Goal: Task Accomplishment & Management: Use online tool/utility

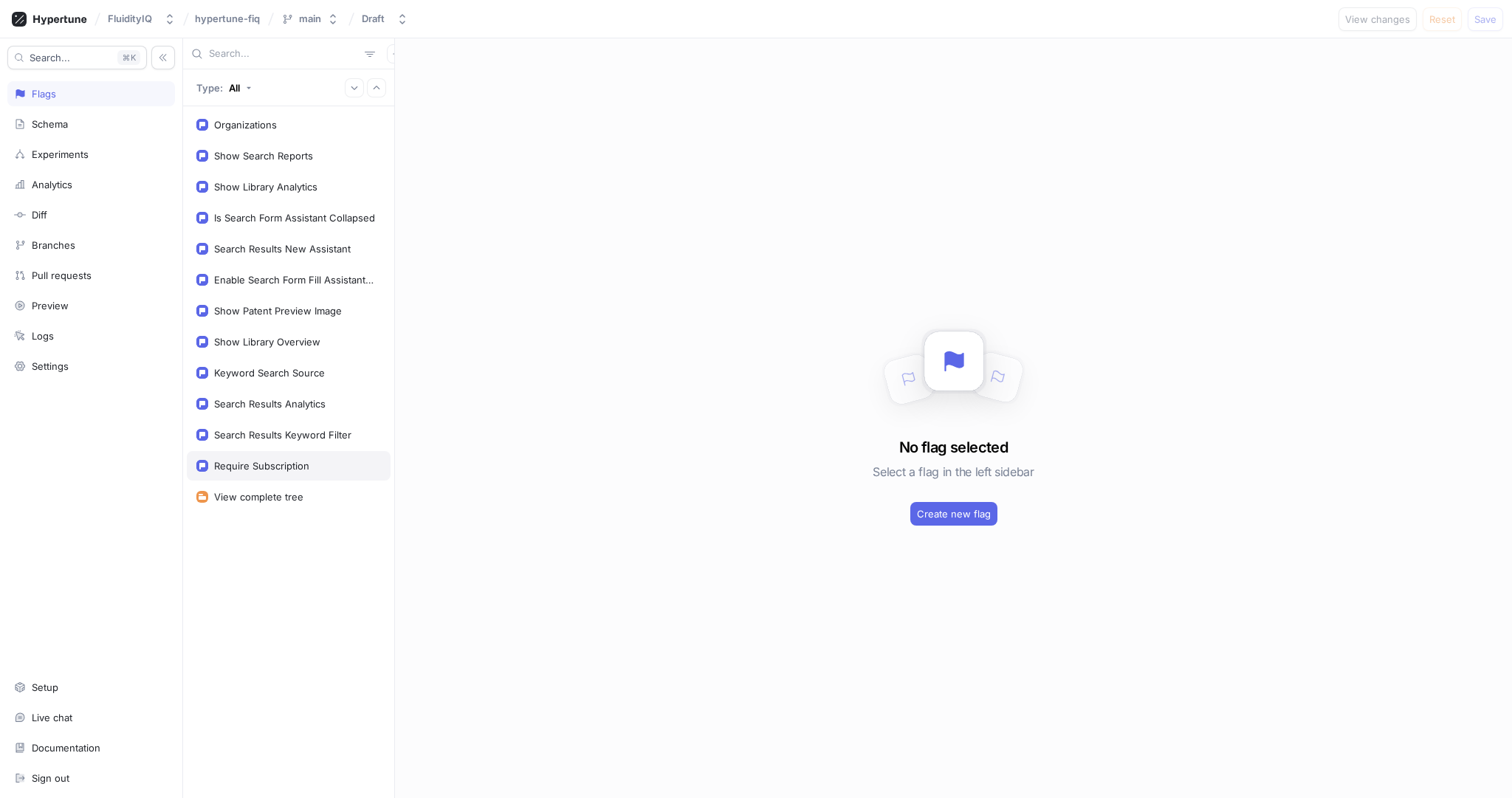
click at [289, 465] on div "Require Subscription" at bounding box center [261, 466] width 95 height 12
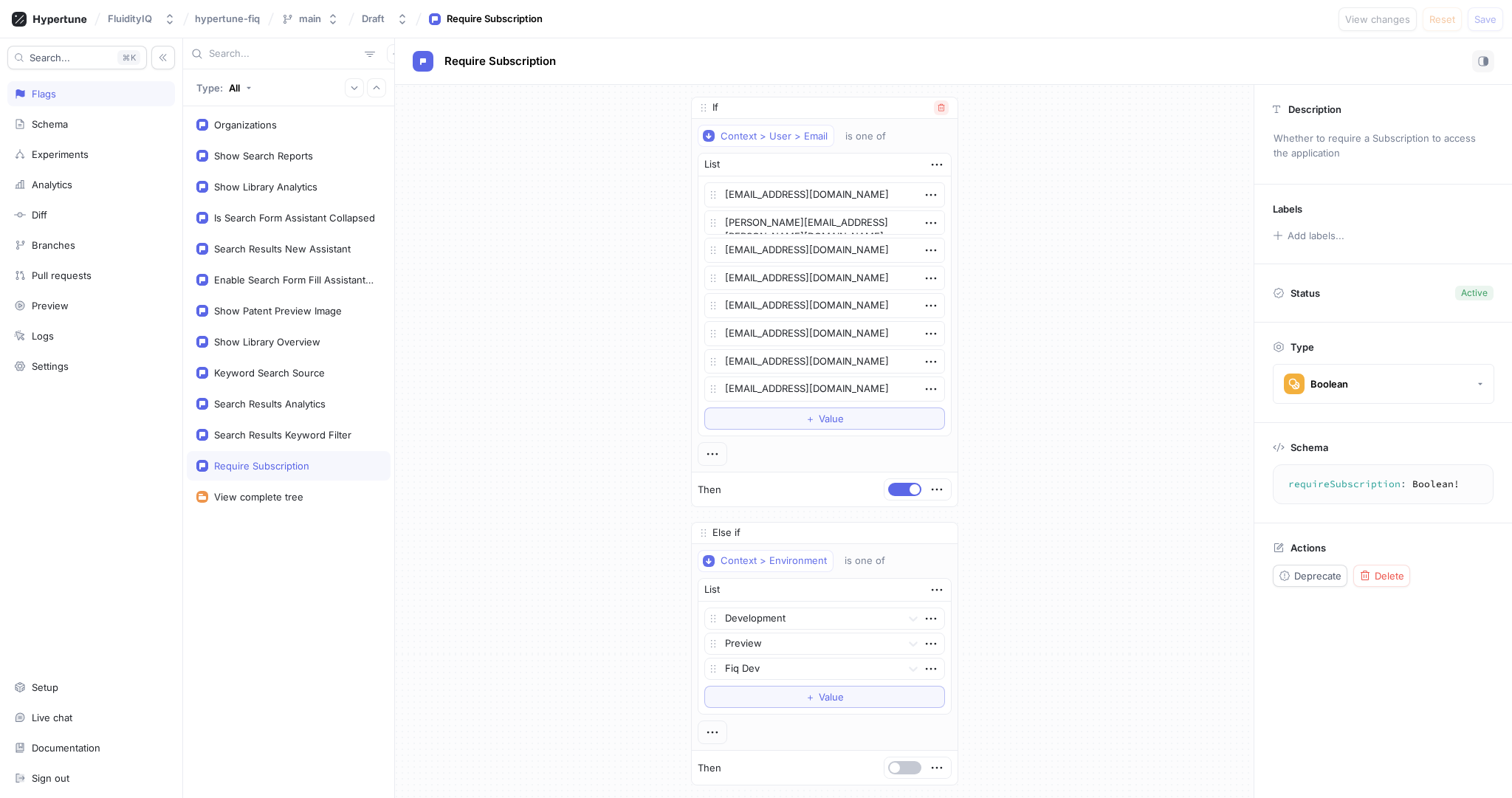
click at [941, 107] on icon "button" at bounding box center [941, 108] width 9 height 9
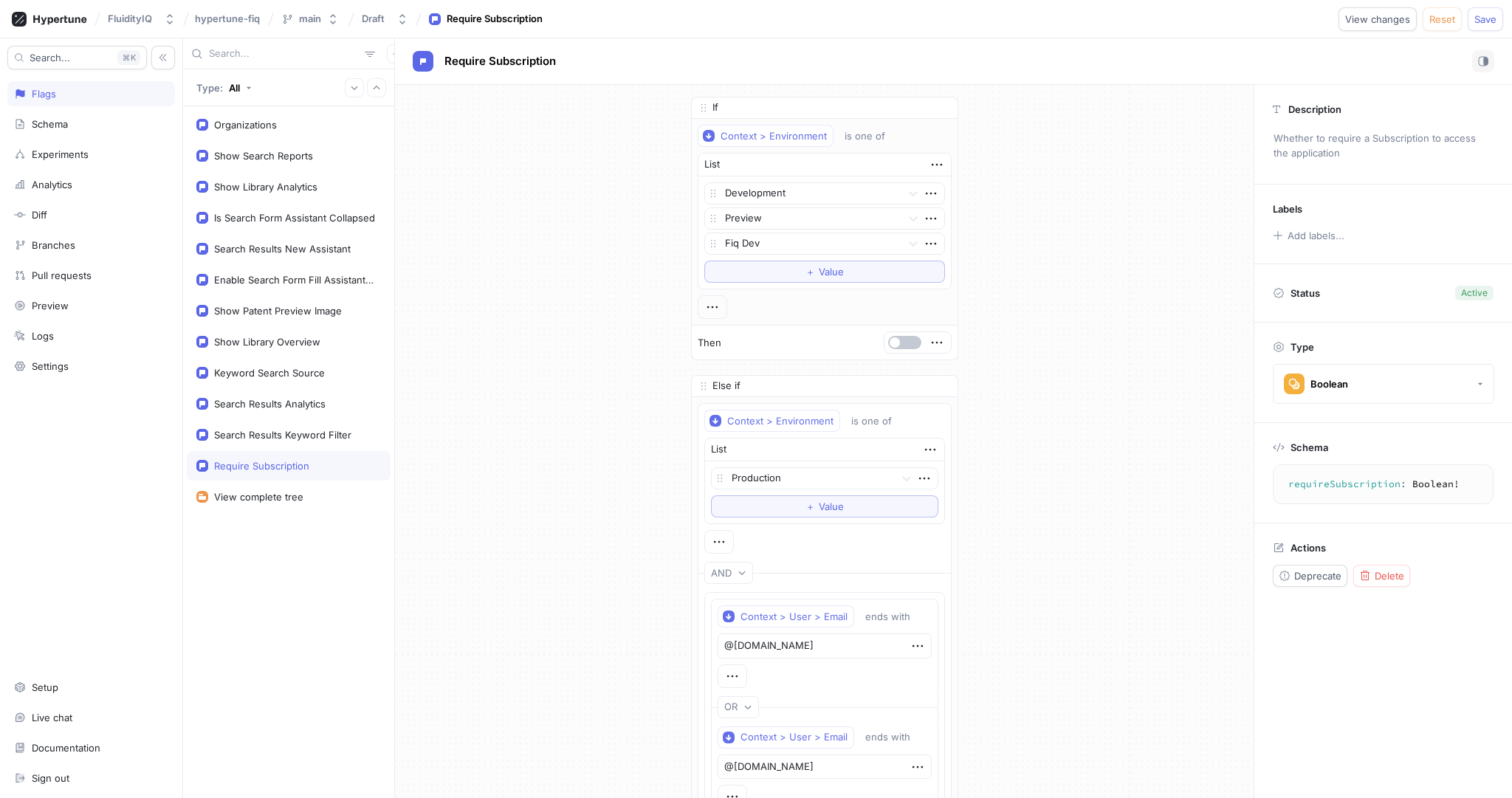
click at [1090, 237] on div "If Context > Environment is one of List Development Preview Fiq Dev To pick up …" at bounding box center [825, 765] width 859 height 1361
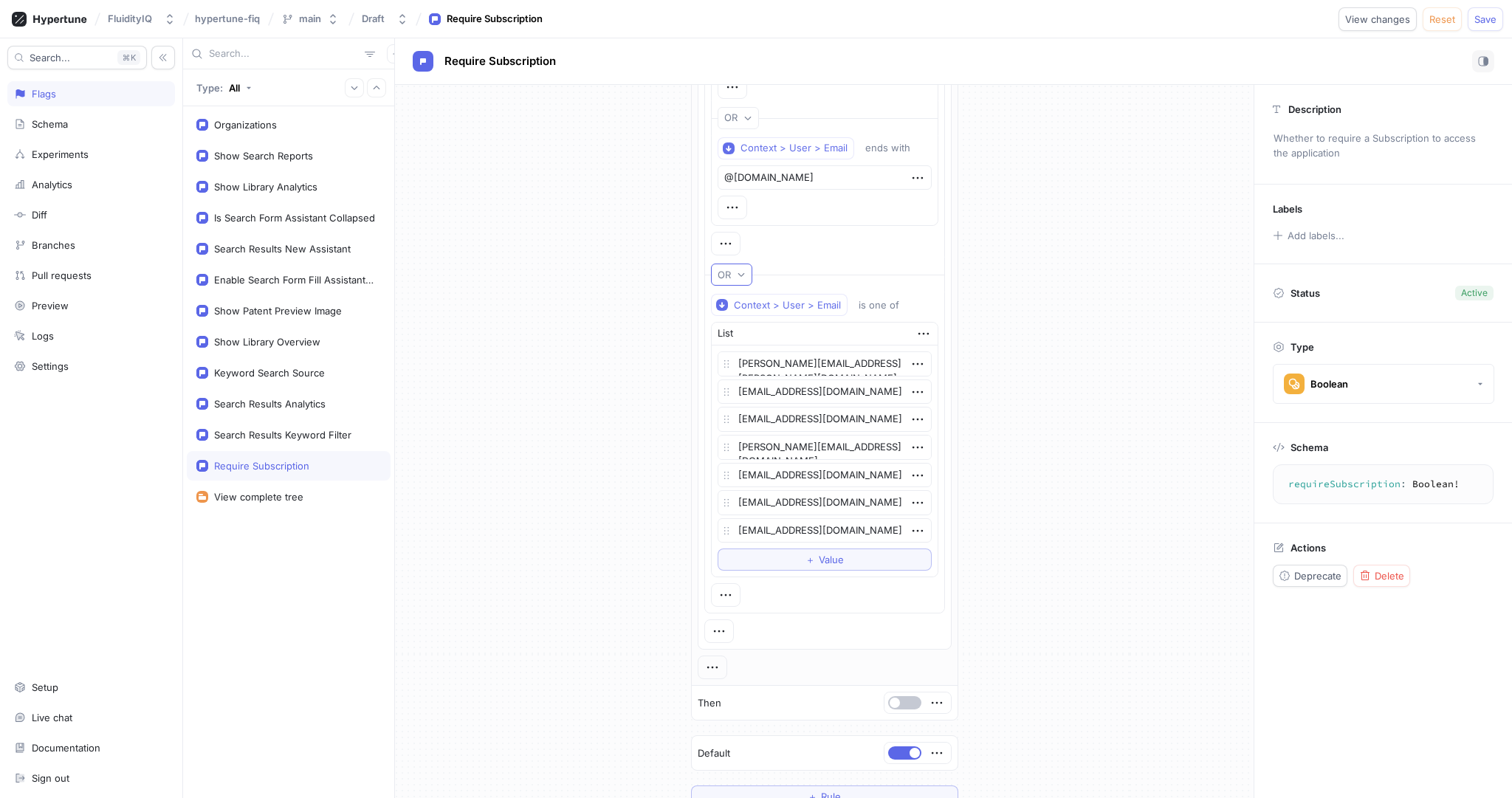
scroll to position [608, 0]
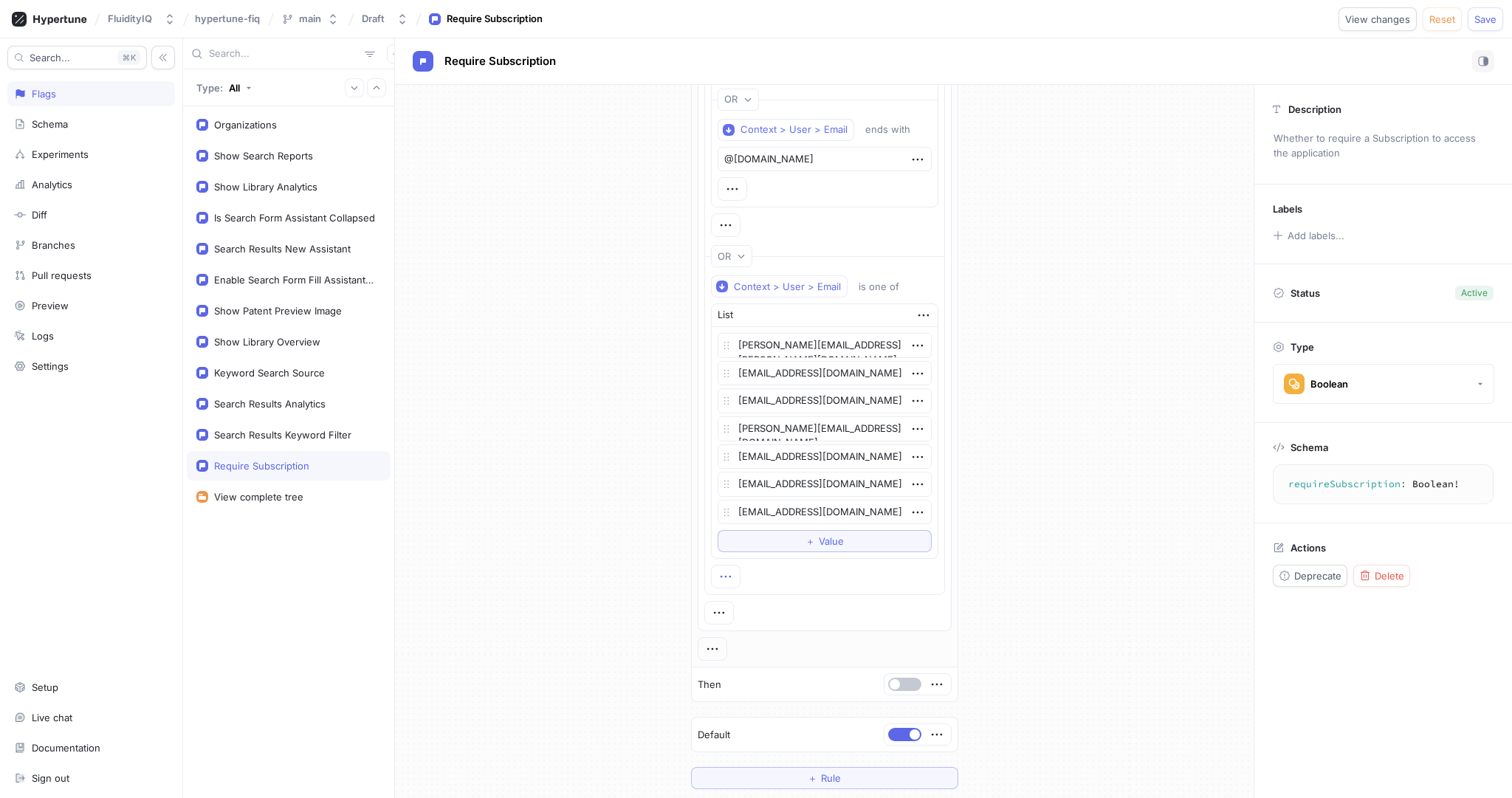
click at [724, 573] on icon "button" at bounding box center [725, 576] width 16 height 16
click at [748, 626] on p "OR" at bounding box center [745, 622] width 14 height 15
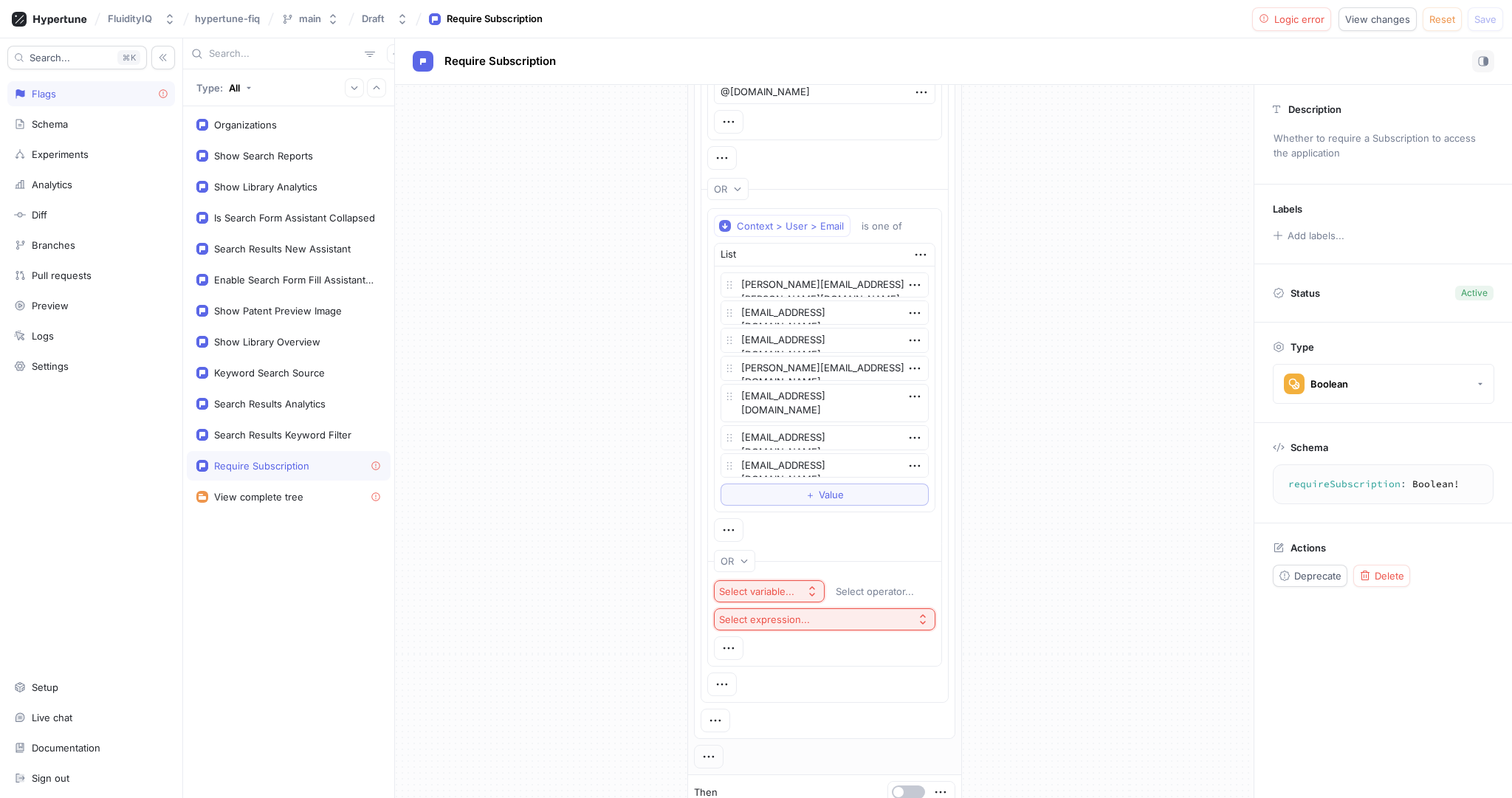
scroll to position [679, 0]
click at [809, 582] on icon "button" at bounding box center [813, 588] width 12 height 12
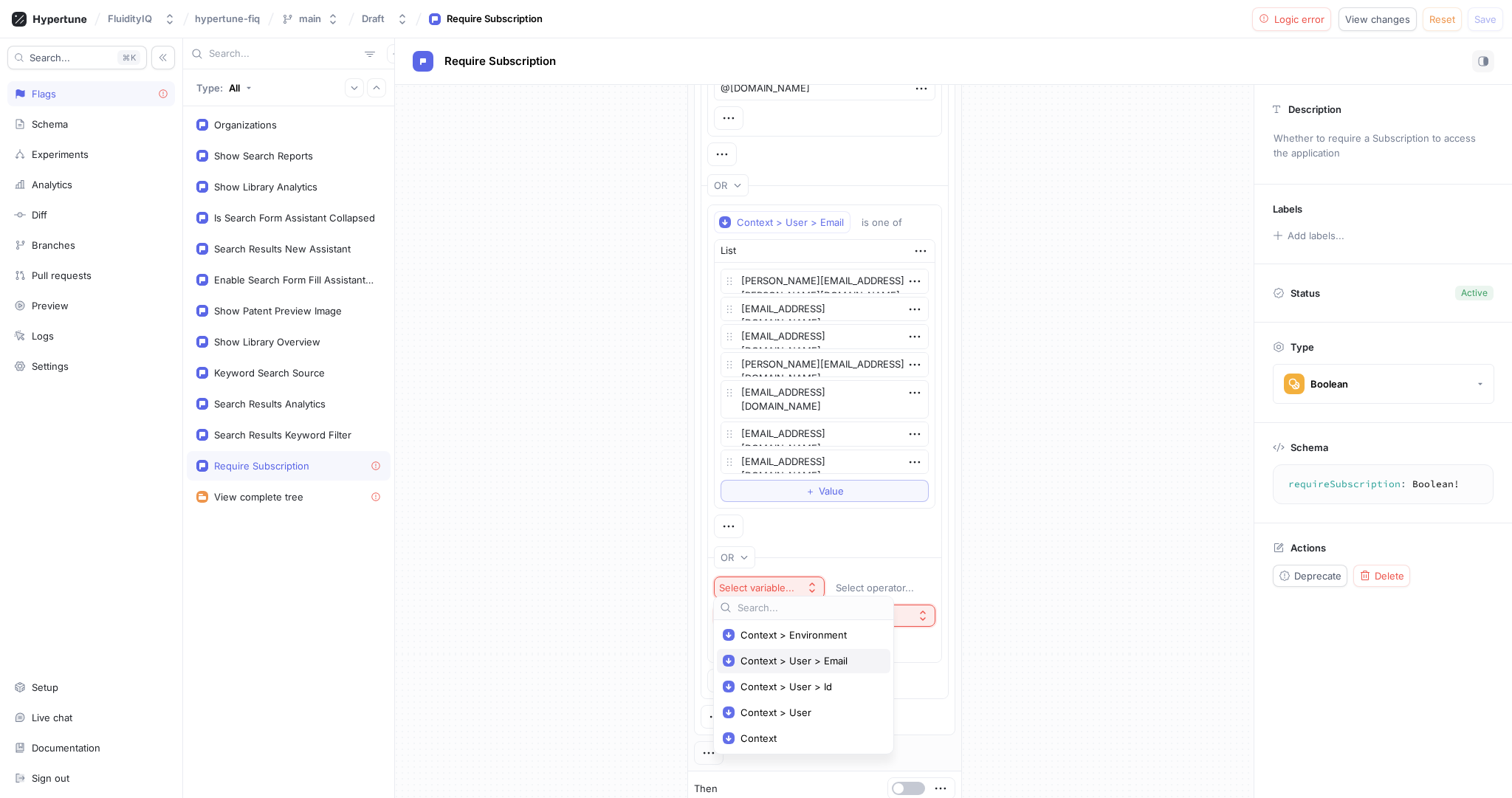
click at [819, 655] on span "Context > User > Email" at bounding box center [808, 661] width 136 height 13
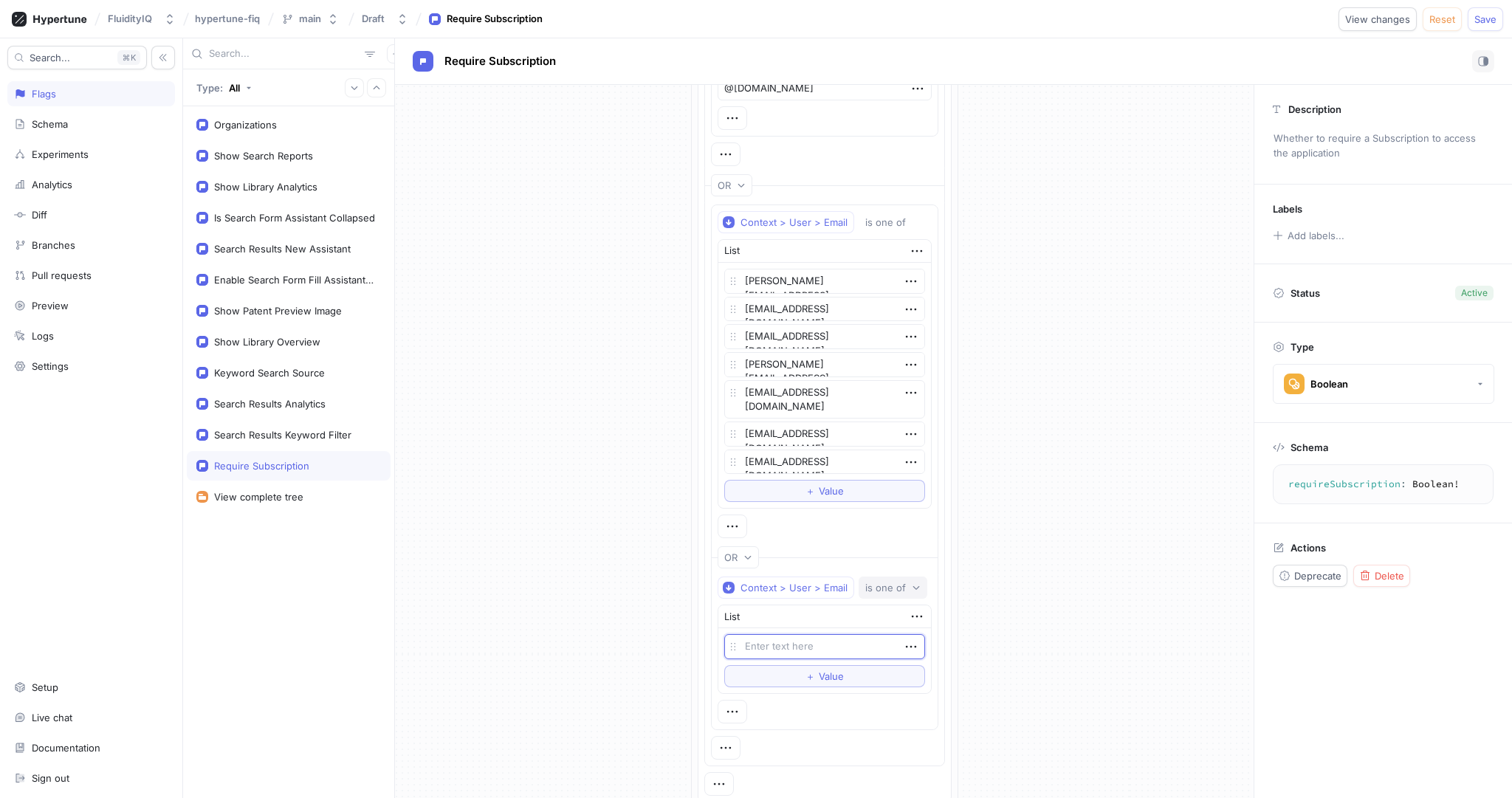
click at [884, 585] on div "is one of" at bounding box center [885, 588] width 40 height 13
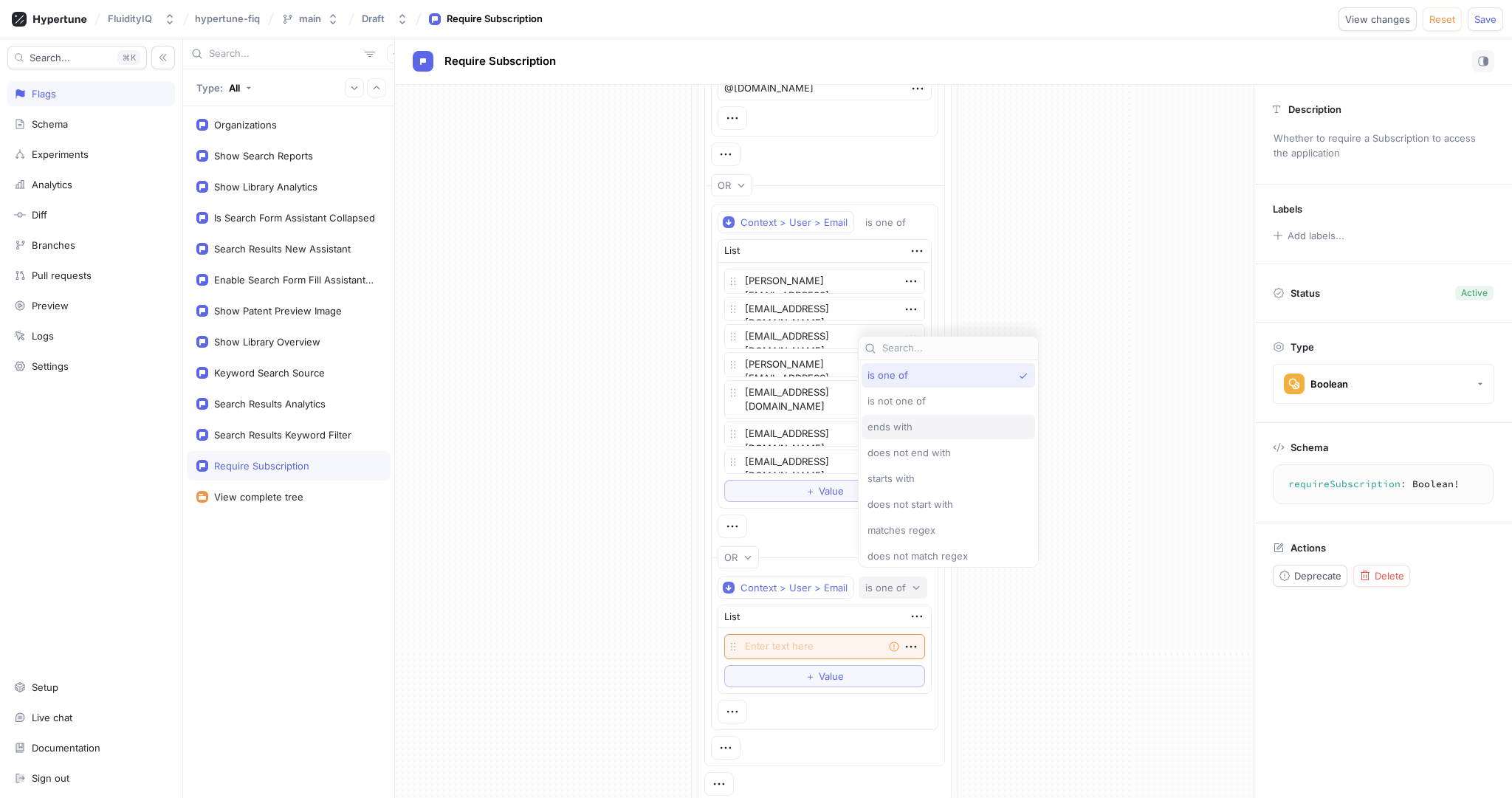
click at [926, 426] on div "ends with" at bounding box center [945, 427] width 154 height 13
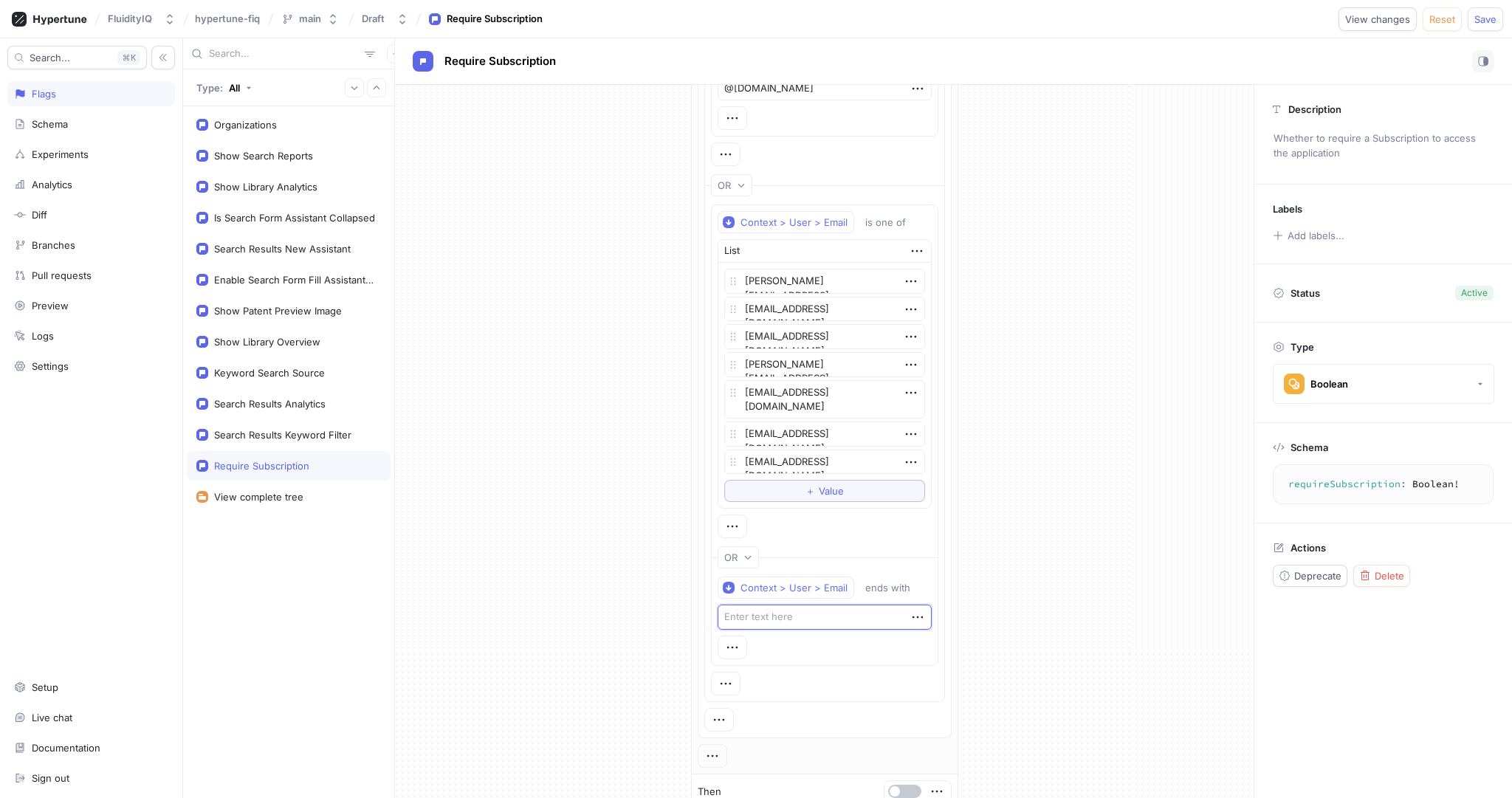
click at [792, 611] on textarea at bounding box center [825, 616] width 214 height 25
type textarea "x"
type textarea "@"
type textarea "x"
type textarea "@ar"
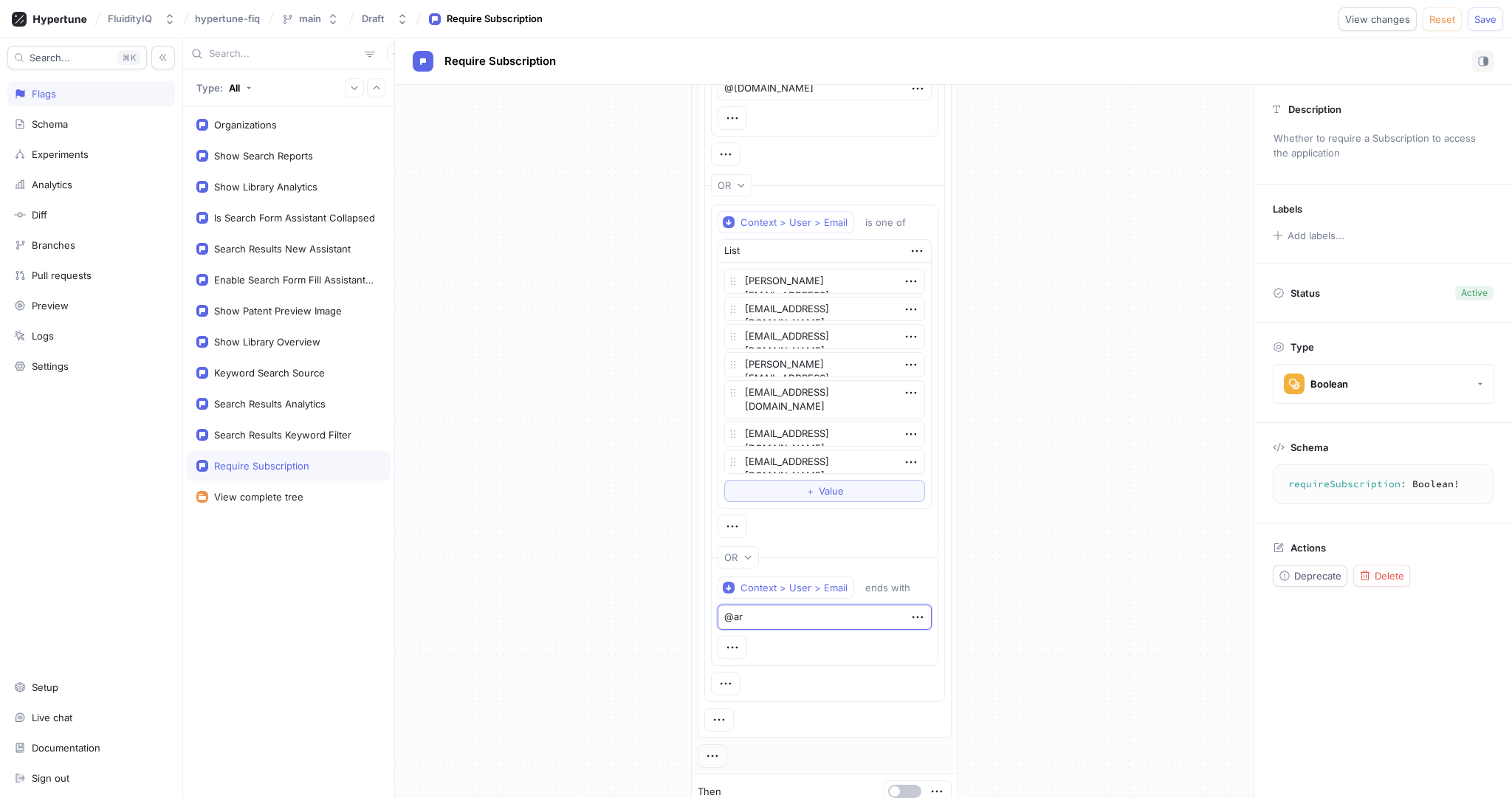
type textarea "x"
type textarea "@aram"
type textarea "x"
type textarea "@aramc"
type textarea "x"
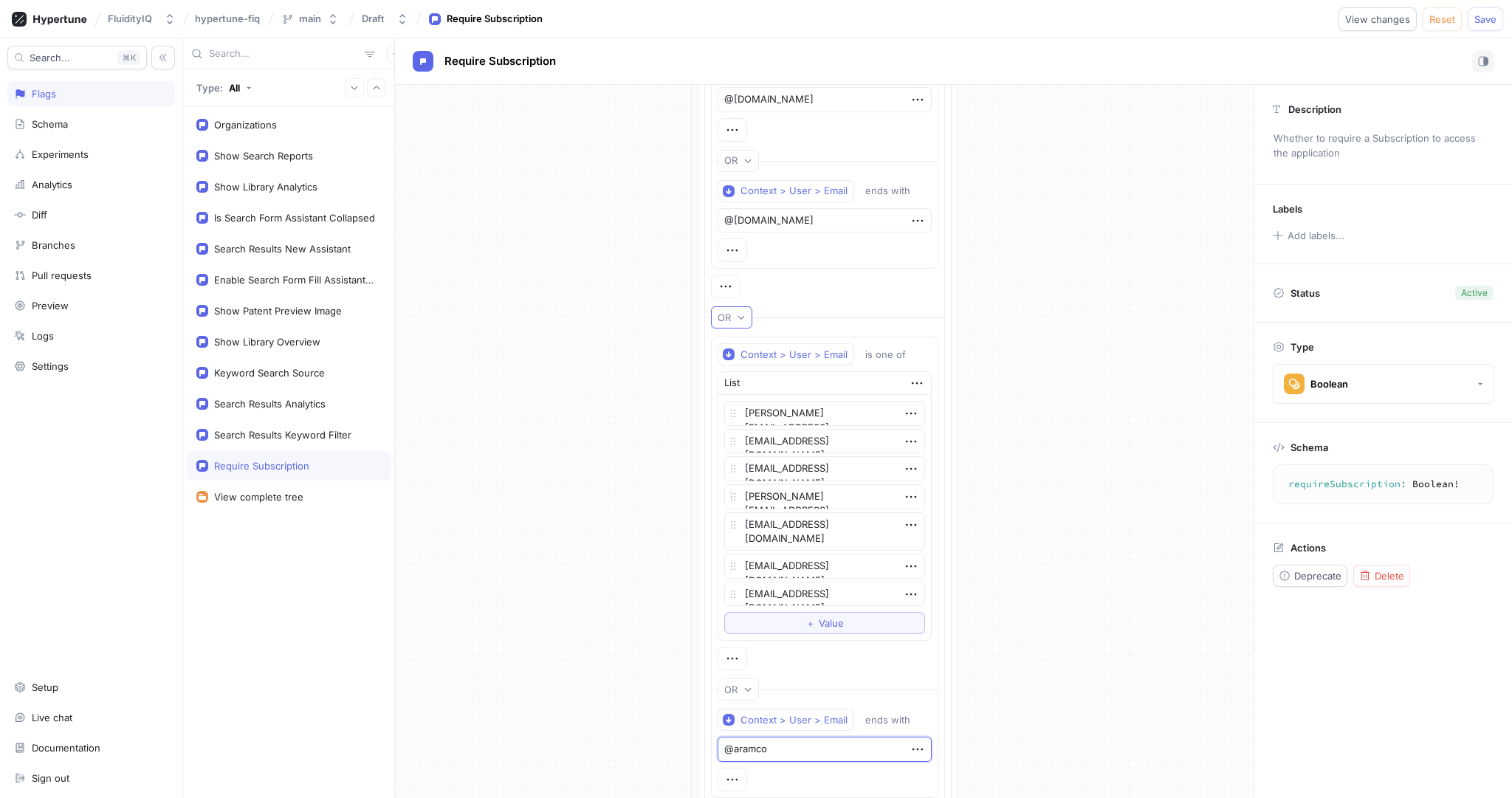
scroll to position [543, 0]
type textarea "@aramco"
click at [735, 249] on icon "button" at bounding box center [732, 253] width 16 height 16
click at [753, 301] on p "OR" at bounding box center [752, 300] width 14 height 15
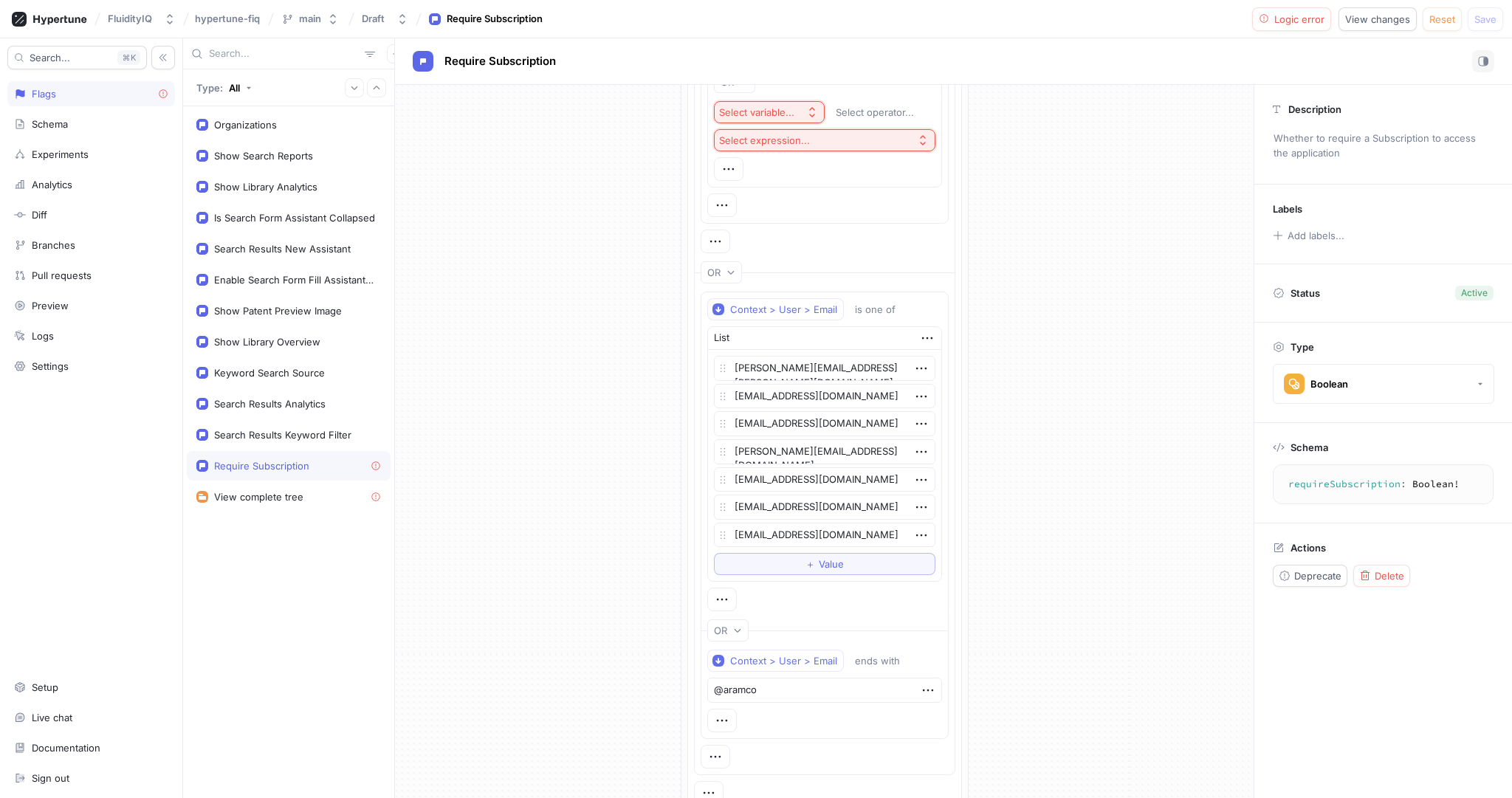
scroll to position [839, 0]
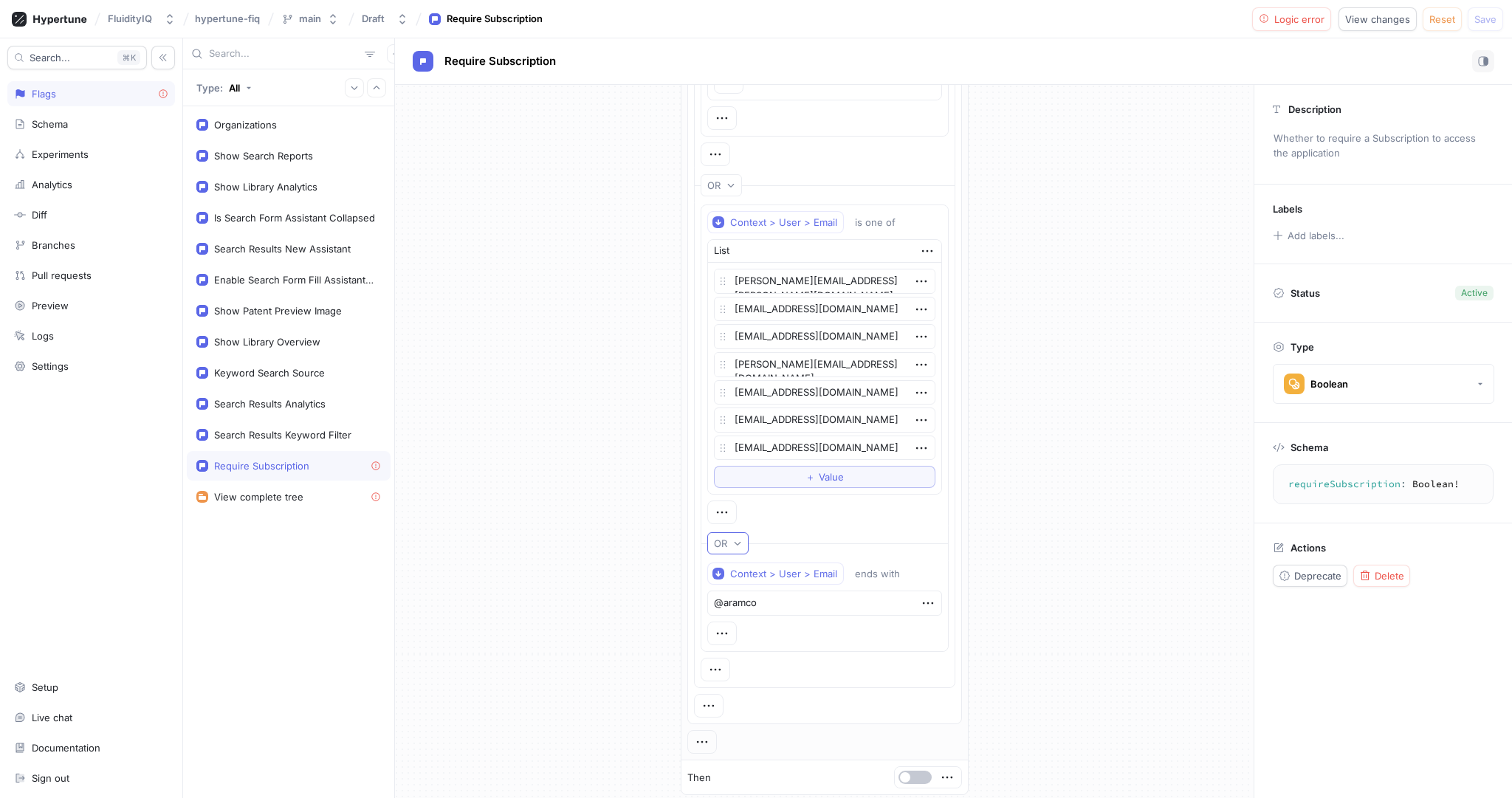
click at [735, 539] on icon "button" at bounding box center [737, 543] width 9 height 9
click at [927, 595] on icon "button" at bounding box center [927, 603] width 16 height 16
click at [945, 613] on div "Delete" at bounding box center [986, 622] width 125 height 25
click at [715, 626] on icon "button" at bounding box center [722, 630] width 16 height 16
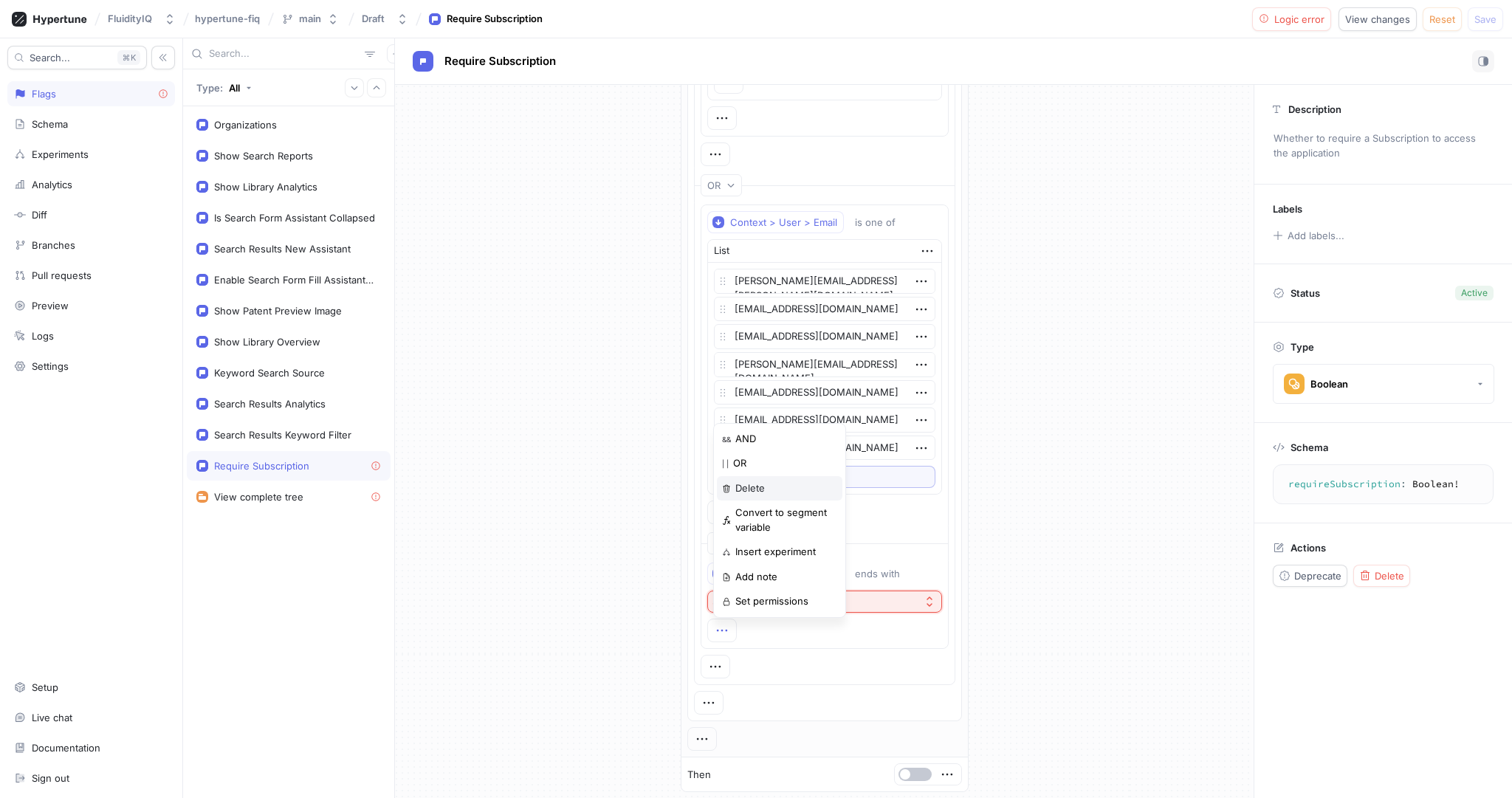
click at [756, 488] on p "Delete" at bounding box center [750, 489] width 29 height 15
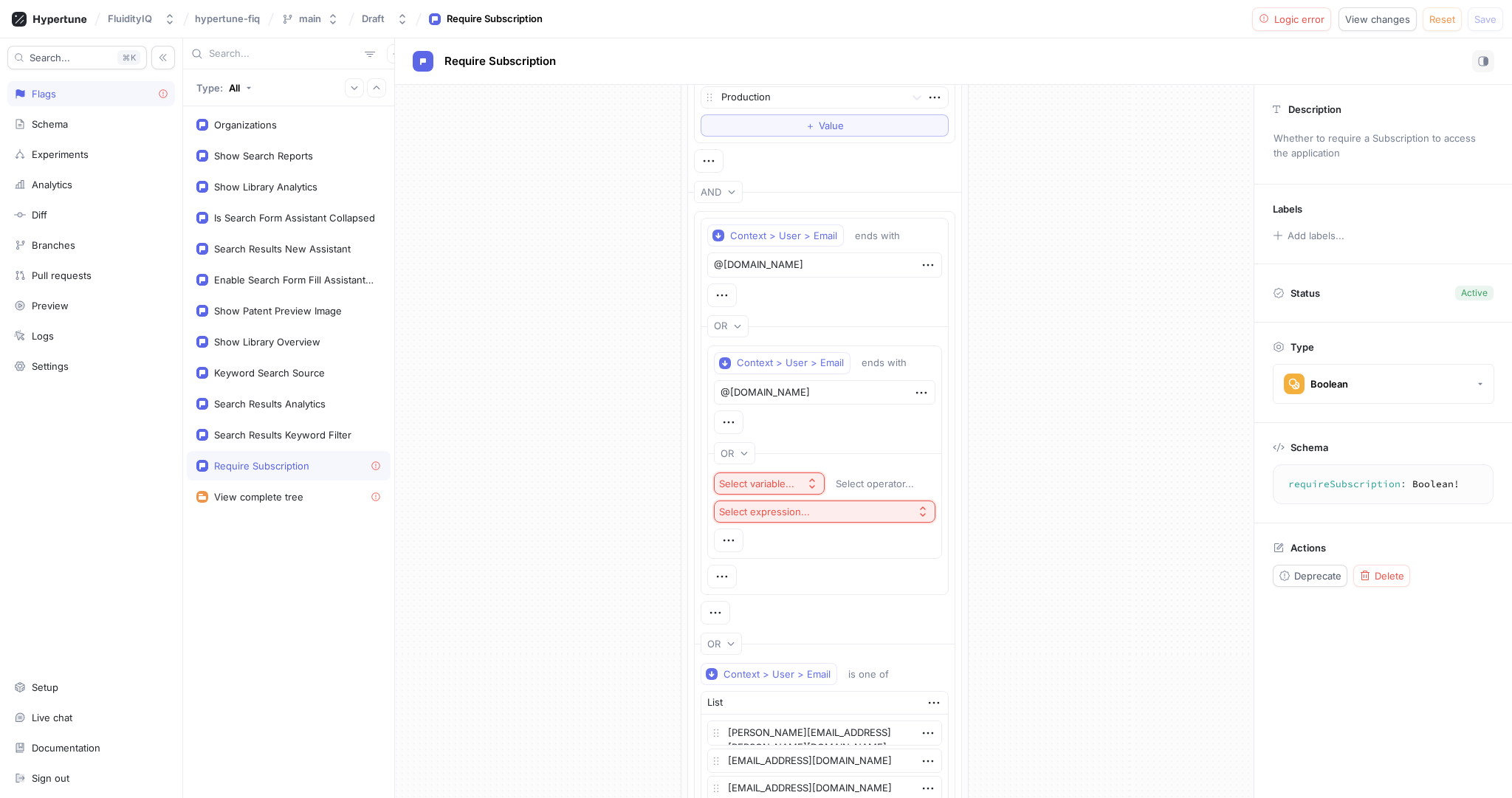
scroll to position [378, 0]
click at [795, 481] on div "Select variable..." at bounding box center [759, 487] width 81 height 13
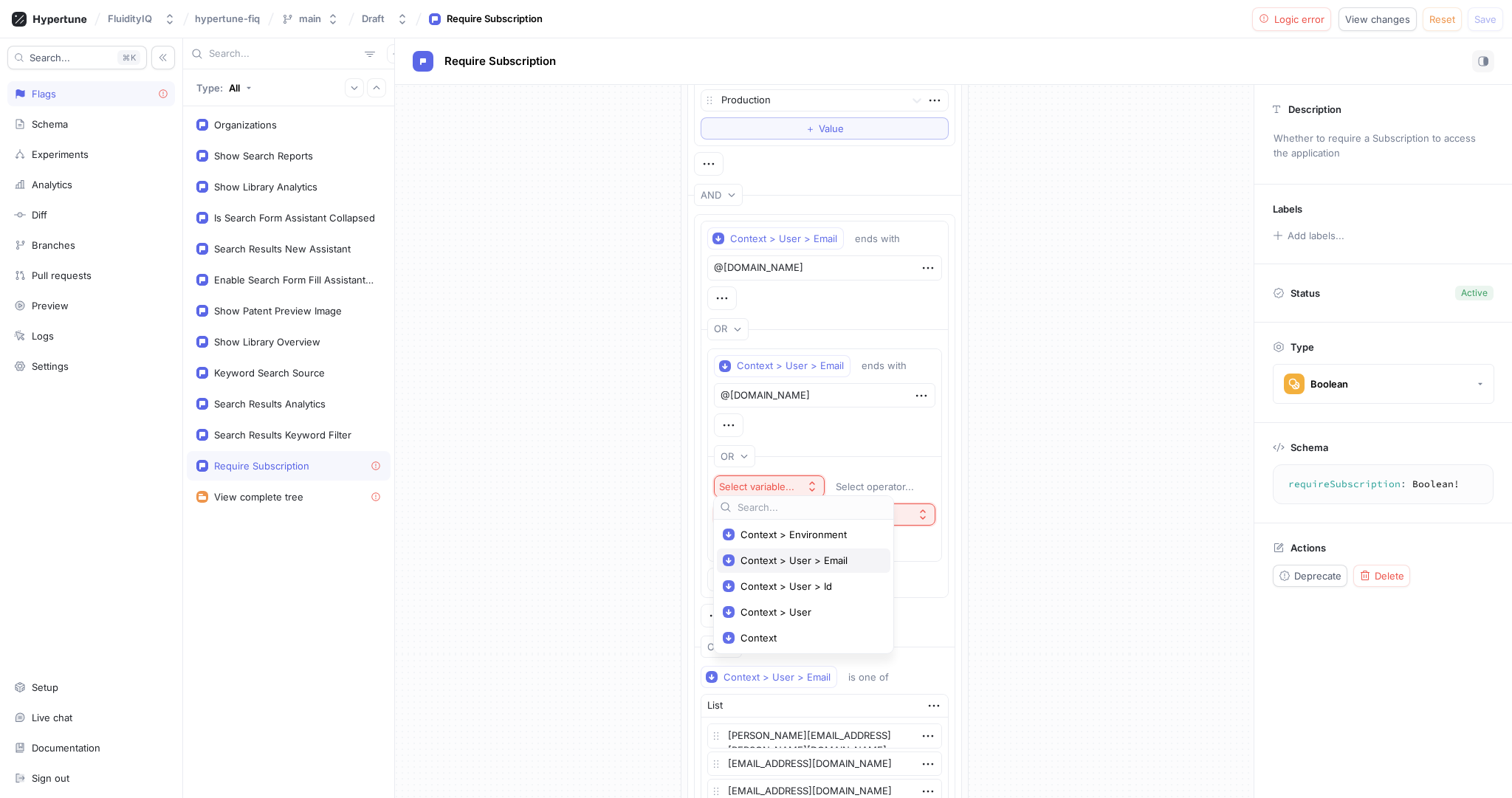
drag, startPoint x: 810, startPoint y: 540, endPoint x: 812, endPoint y: 556, distance: 16.1
click at [812, 556] on div "Context > Environment Context > User > Email Context > User > Id Context > User…" at bounding box center [803, 586] width 173 height 128
click at [812, 556] on span "Context > User > Email" at bounding box center [808, 561] width 136 height 13
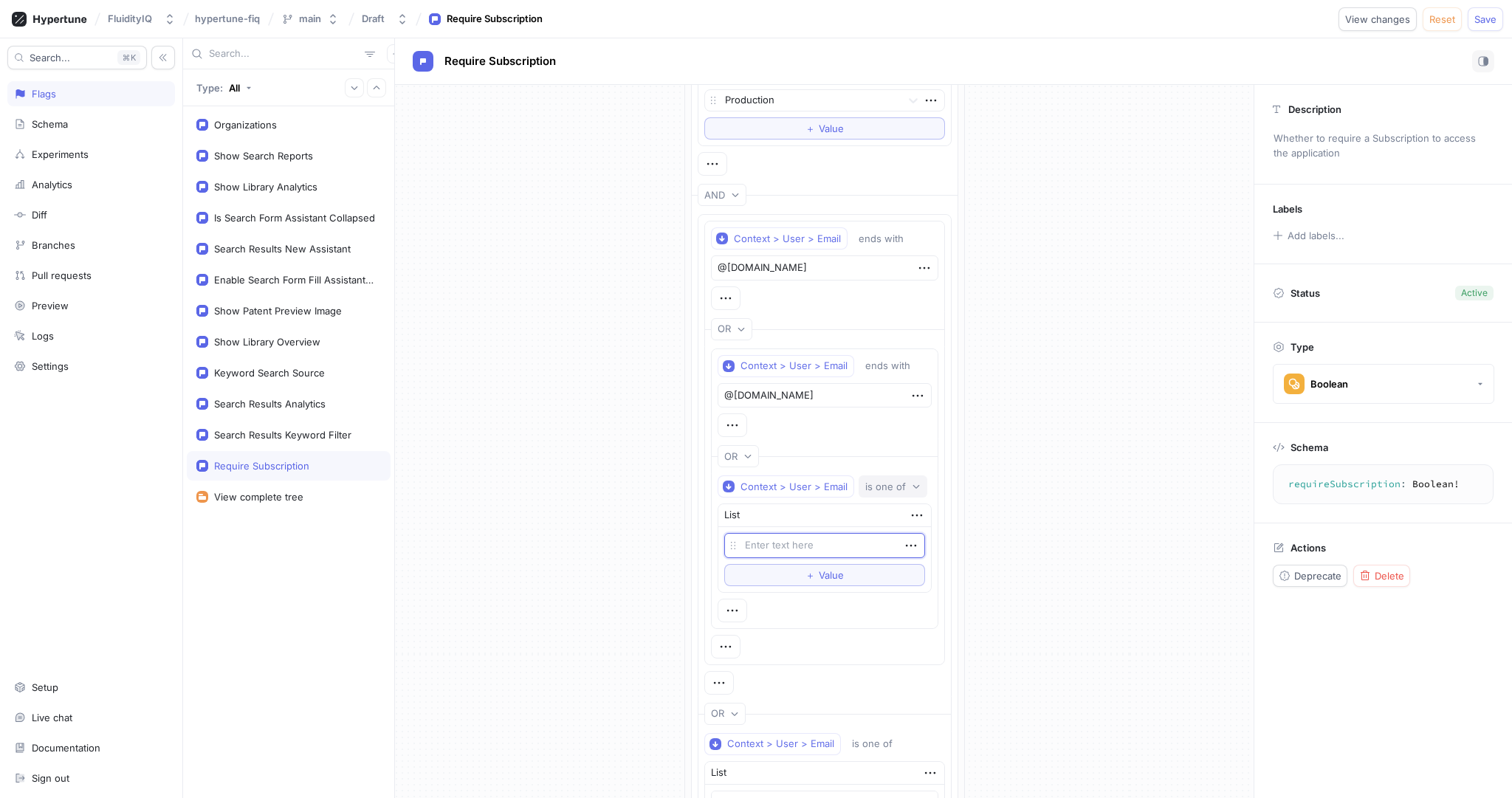
click at [889, 481] on div "is one of" at bounding box center [885, 487] width 40 height 13
click at [939, 592] on div "ends with" at bounding box center [948, 586] width 173 height 24
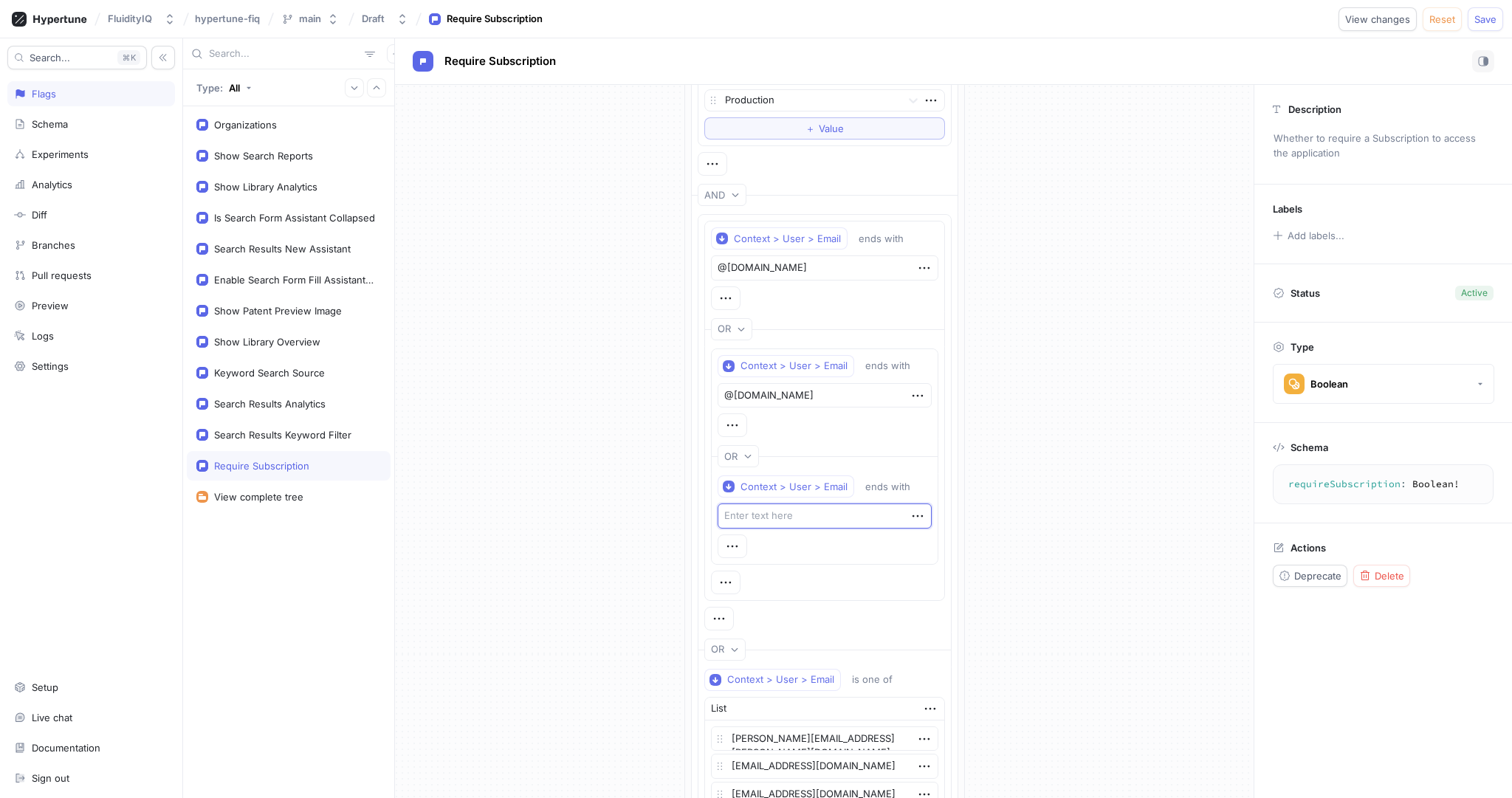
click at [770, 514] on textarea at bounding box center [825, 515] width 214 height 25
type textarea "x"
type textarea "@"
type textarea "x"
type textarea "@a"
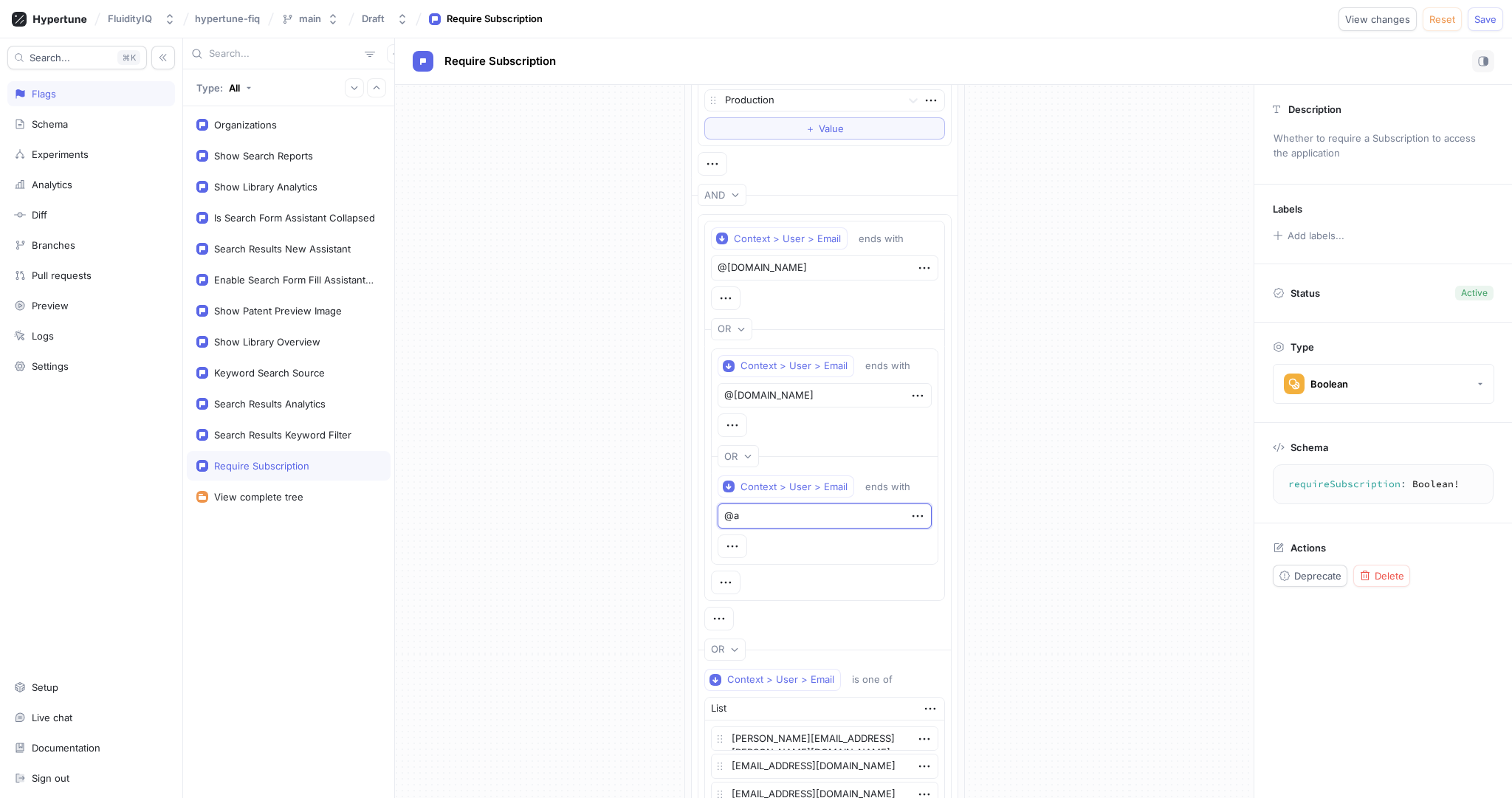
type textarea "x"
type textarea "@ar"
type textarea "x"
type textarea "@ara"
type textarea "x"
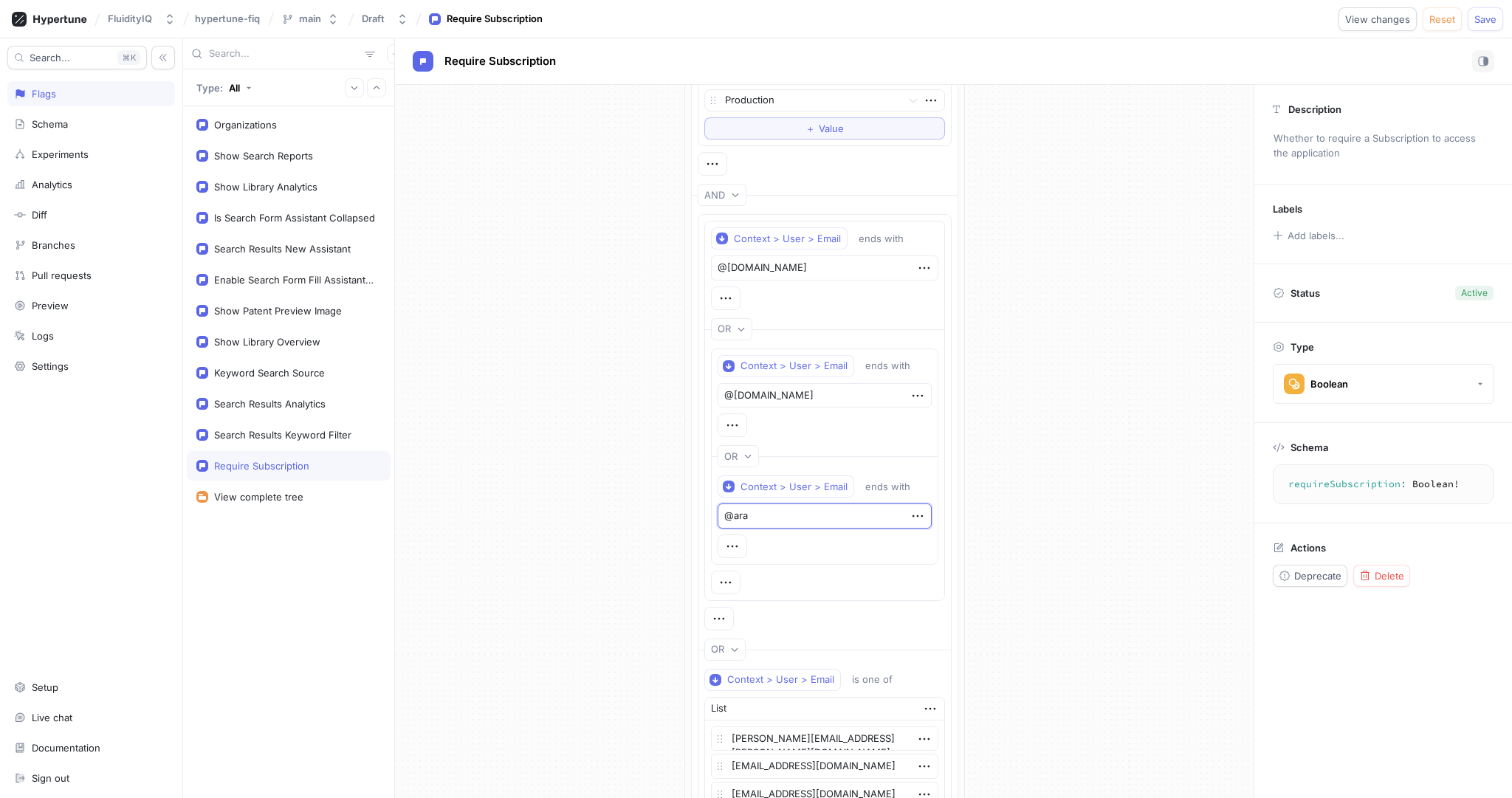
type textarea "@aram"
type textarea "x"
type textarea "@aramco"
type textarea "x"
type textarea "@aramco."
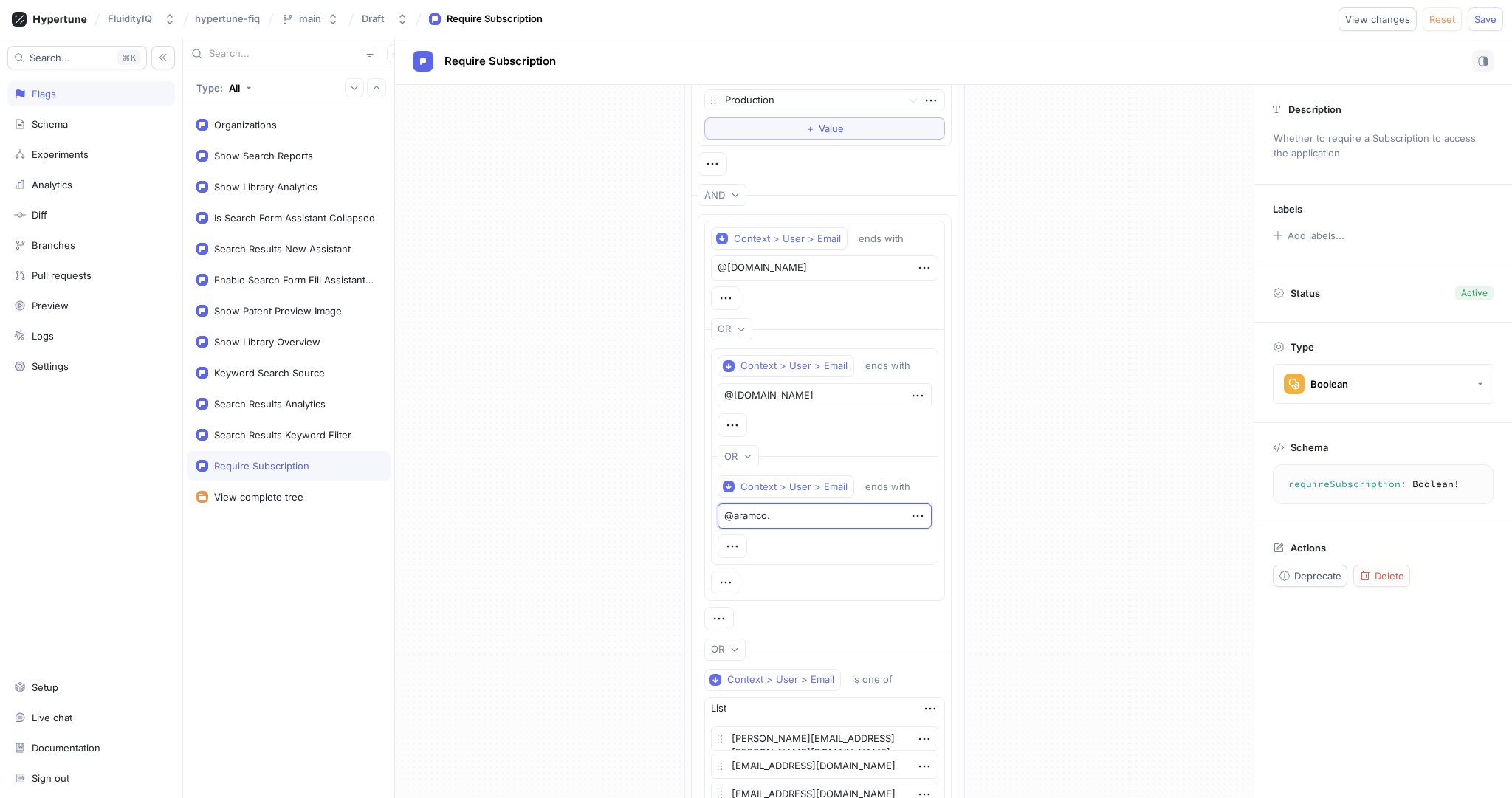
type textarea "x"
type textarea "@aramco.c"
type textarea "x"
type textarea "@[DOMAIN_NAME]"
type textarea "x"
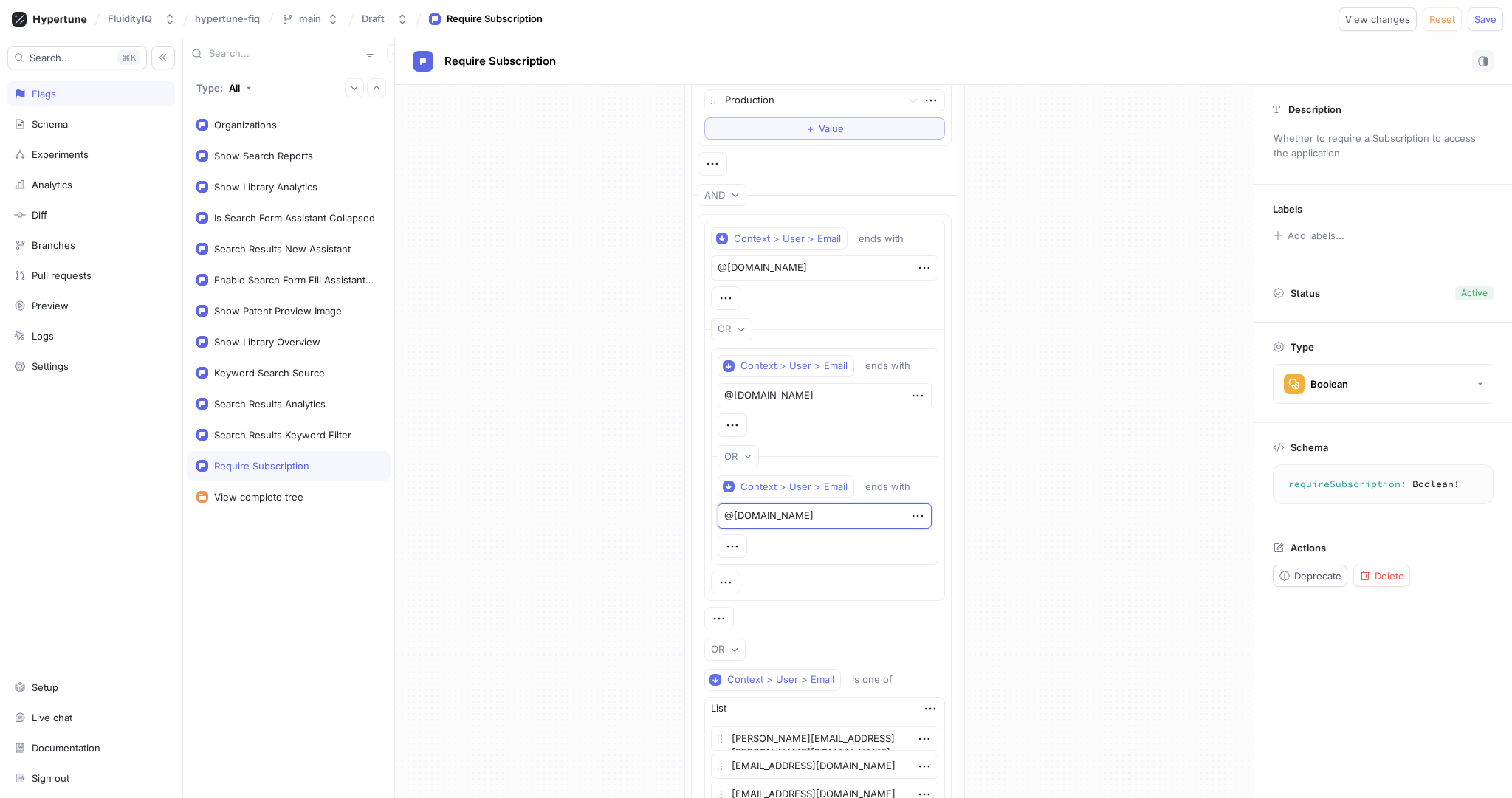
type textarea "@[DOMAIN_NAME]"
type textarea "x"
type textarea "@[DOMAIN_NAME]"
type textarea "x"
type textarea "@aramco.c"
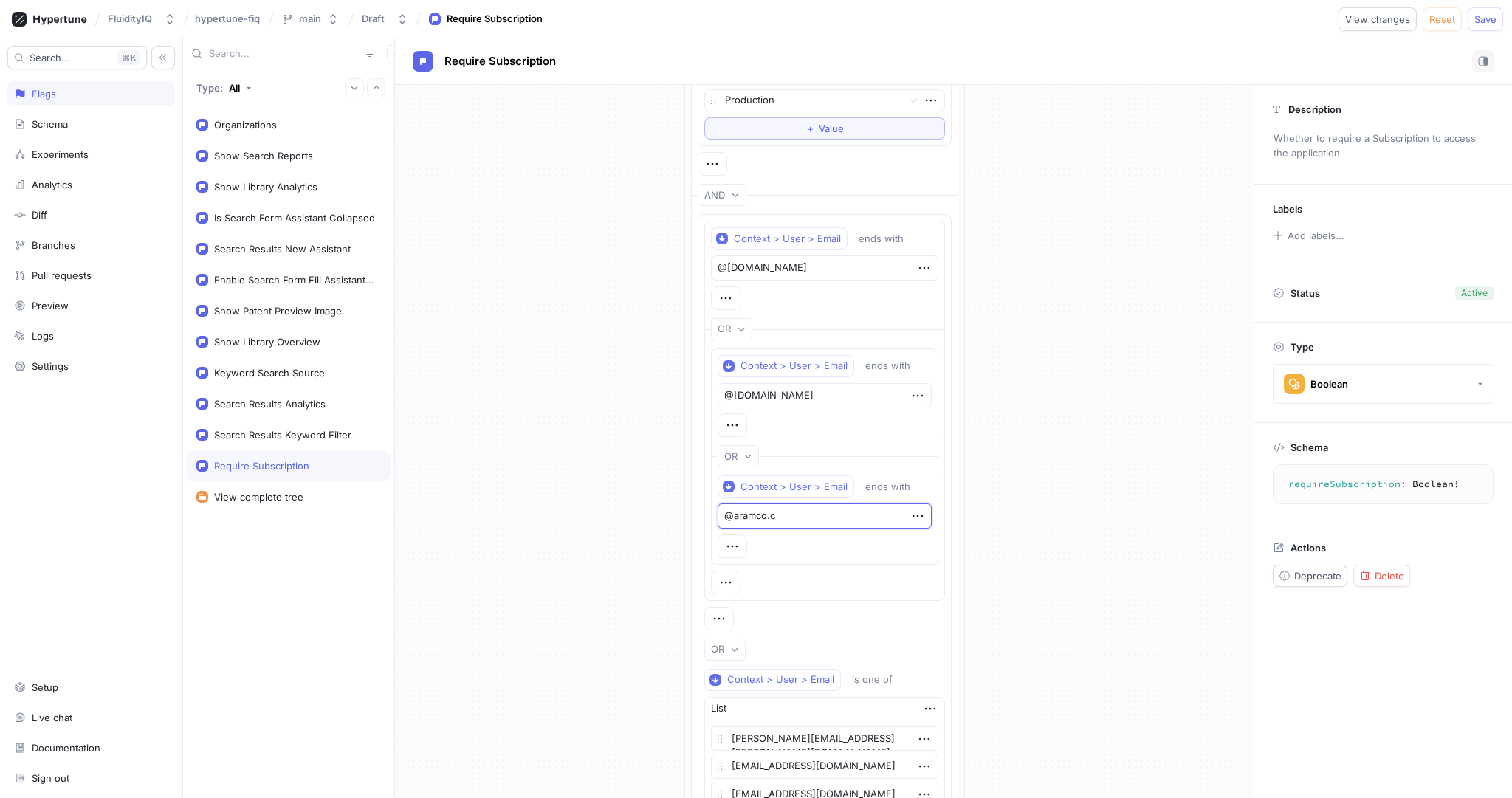
type textarea "x"
type textarea "@aramco."
type textarea "x"
type textarea "@aramco"
type textarea "x"
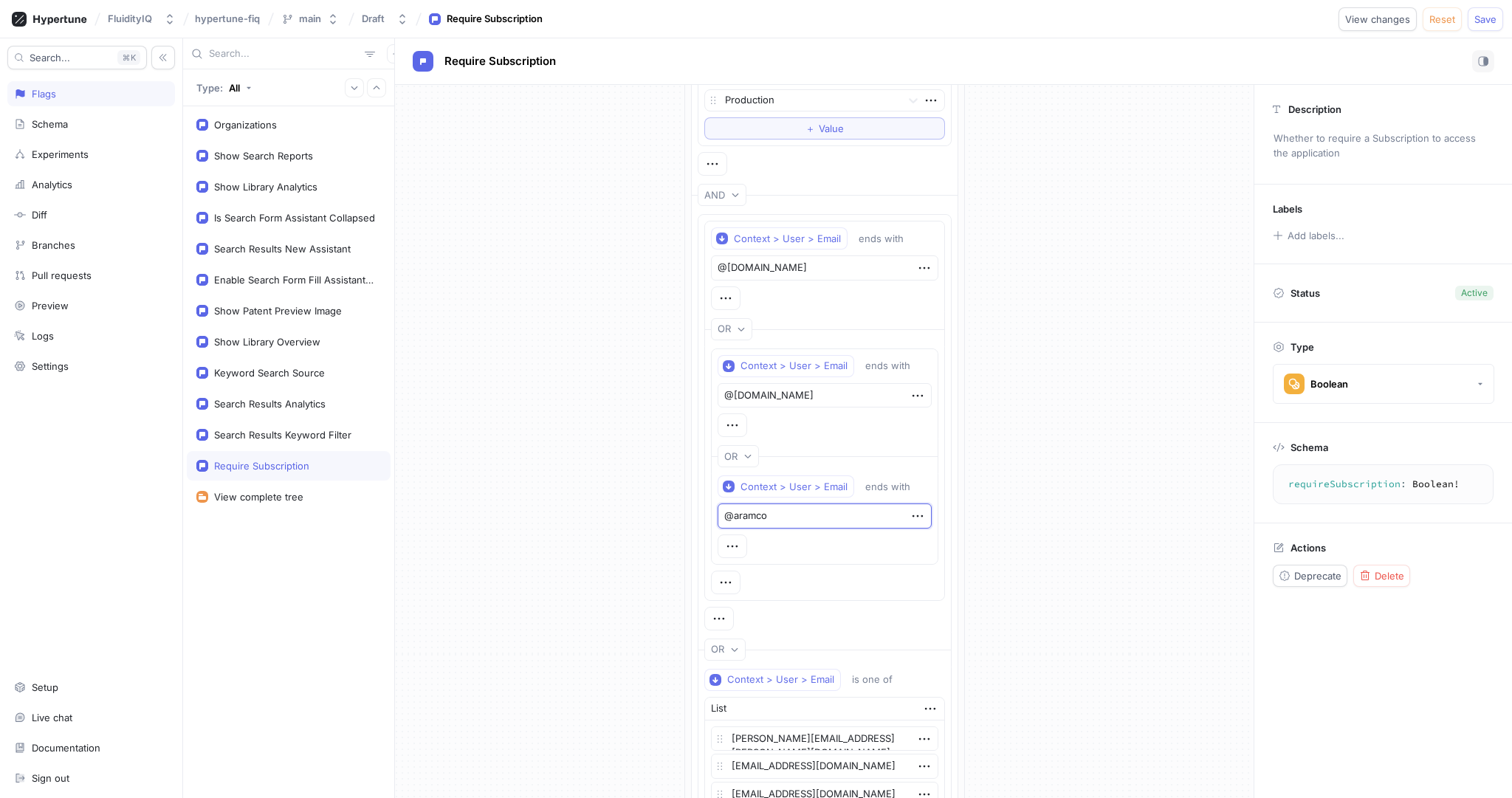
type textarea "@aramc"
type textarea "x"
type textarea "@aram"
type textarea "x"
type textarea "@aramc"
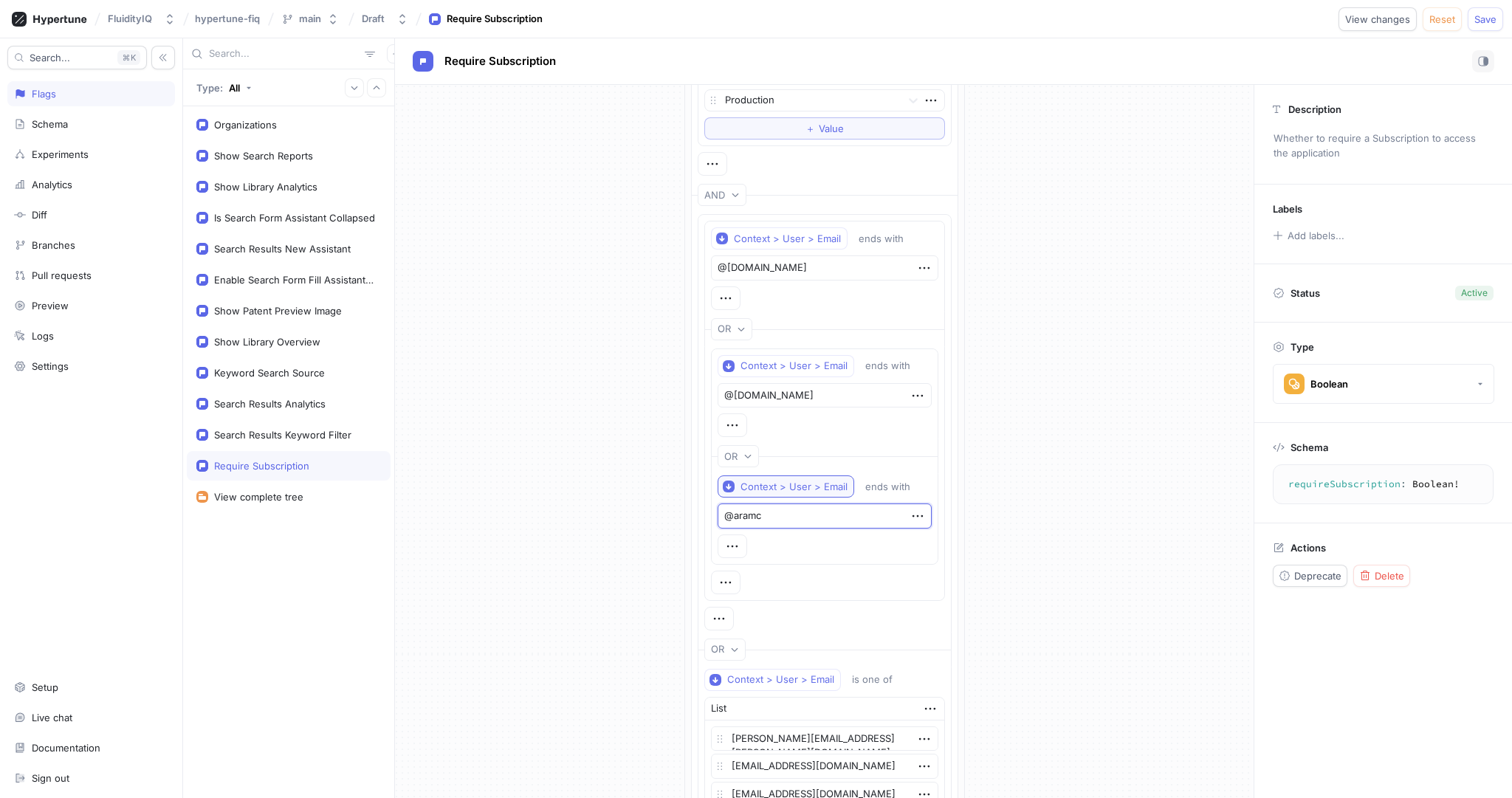
type textarea "x"
type textarea "@aramco"
type textarea "x"
type textarea "@aramco."
type textarea "x"
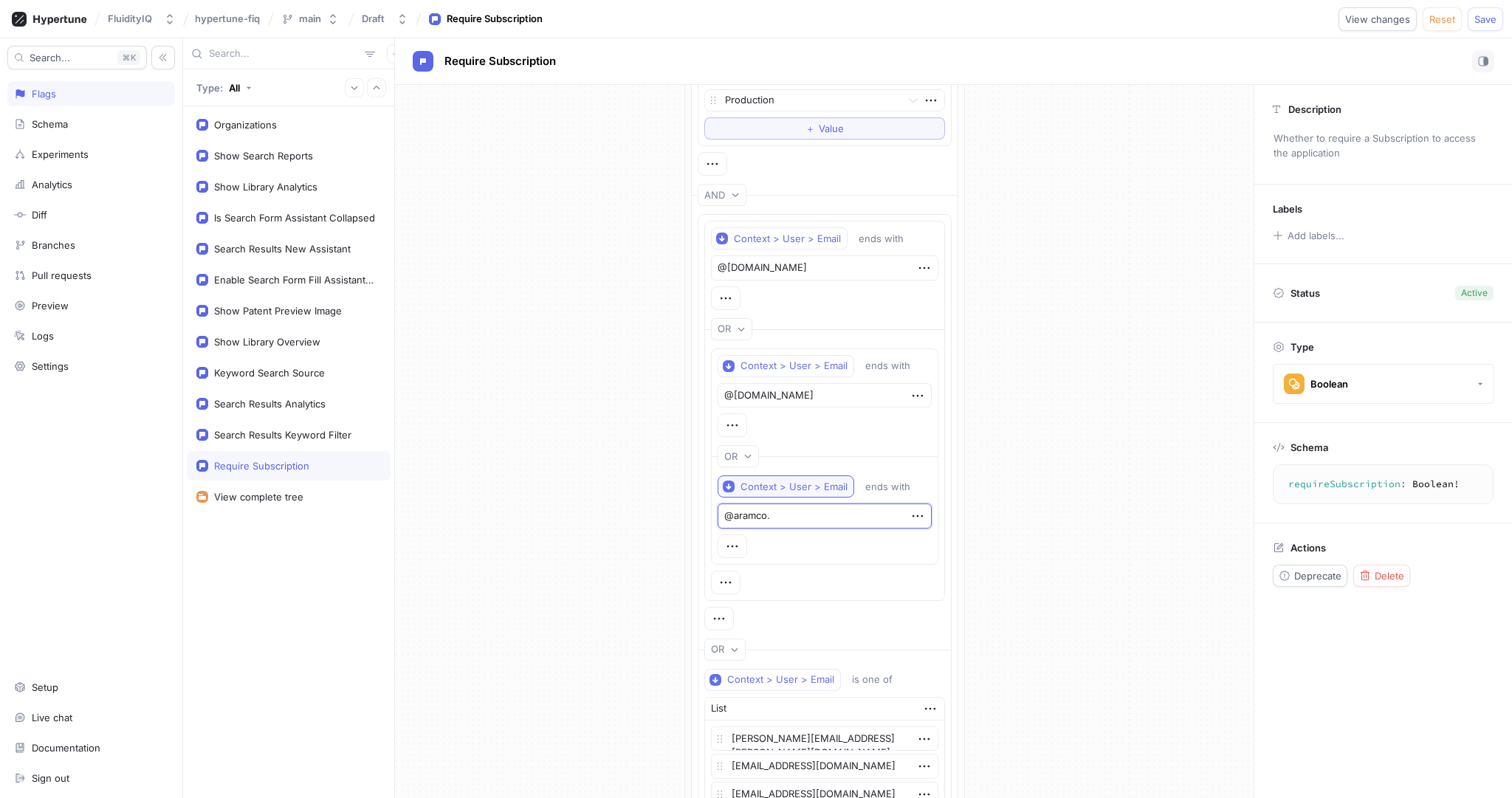
type textarea "@aramco.c"
type textarea "x"
type textarea "@[DOMAIN_NAME]"
type textarea "x"
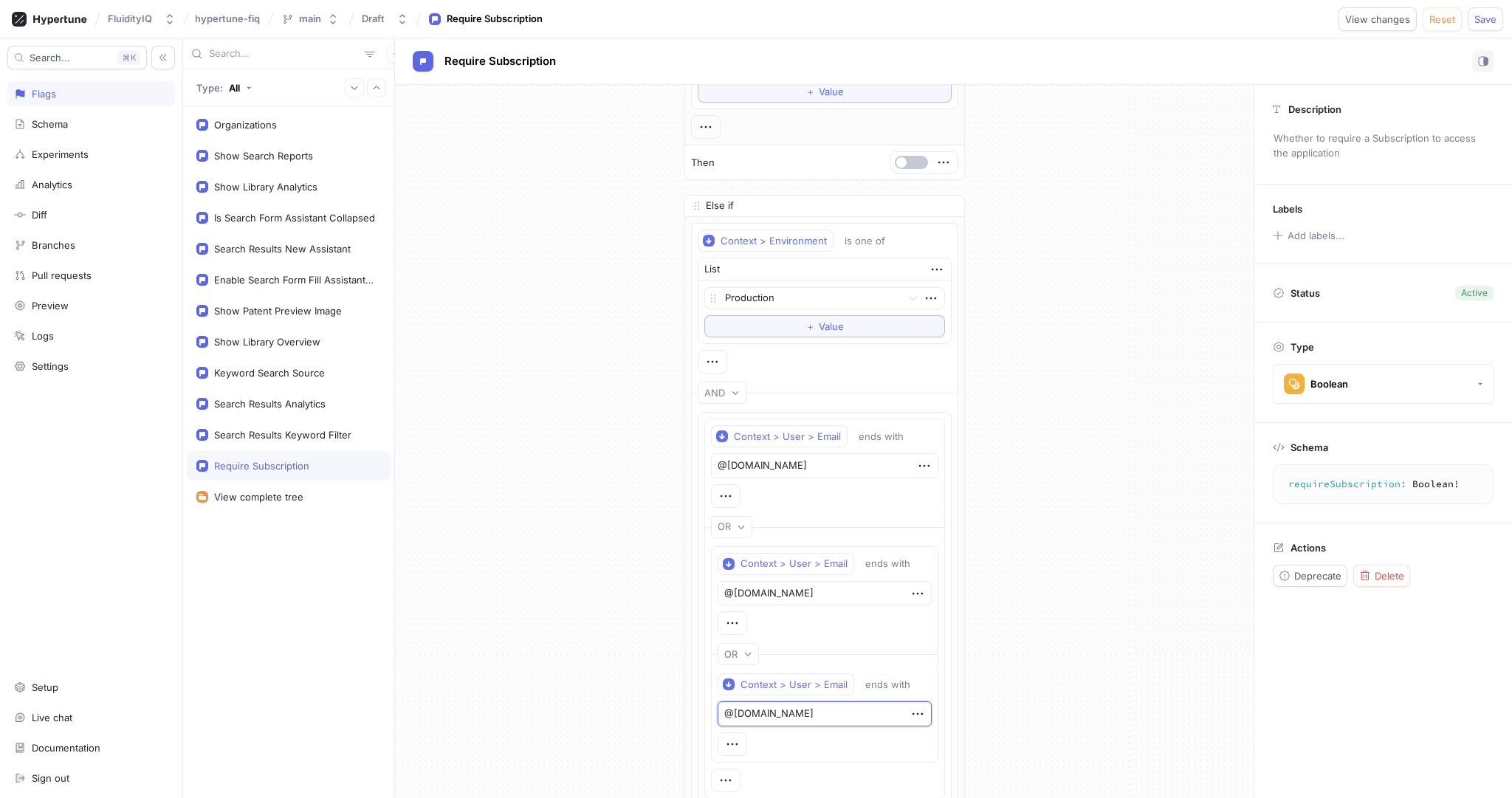
scroll to position [177, 0]
type textarea "@[DOMAIN_NAME]"
click at [1487, 24] on span "Save" at bounding box center [1485, 19] width 22 height 9
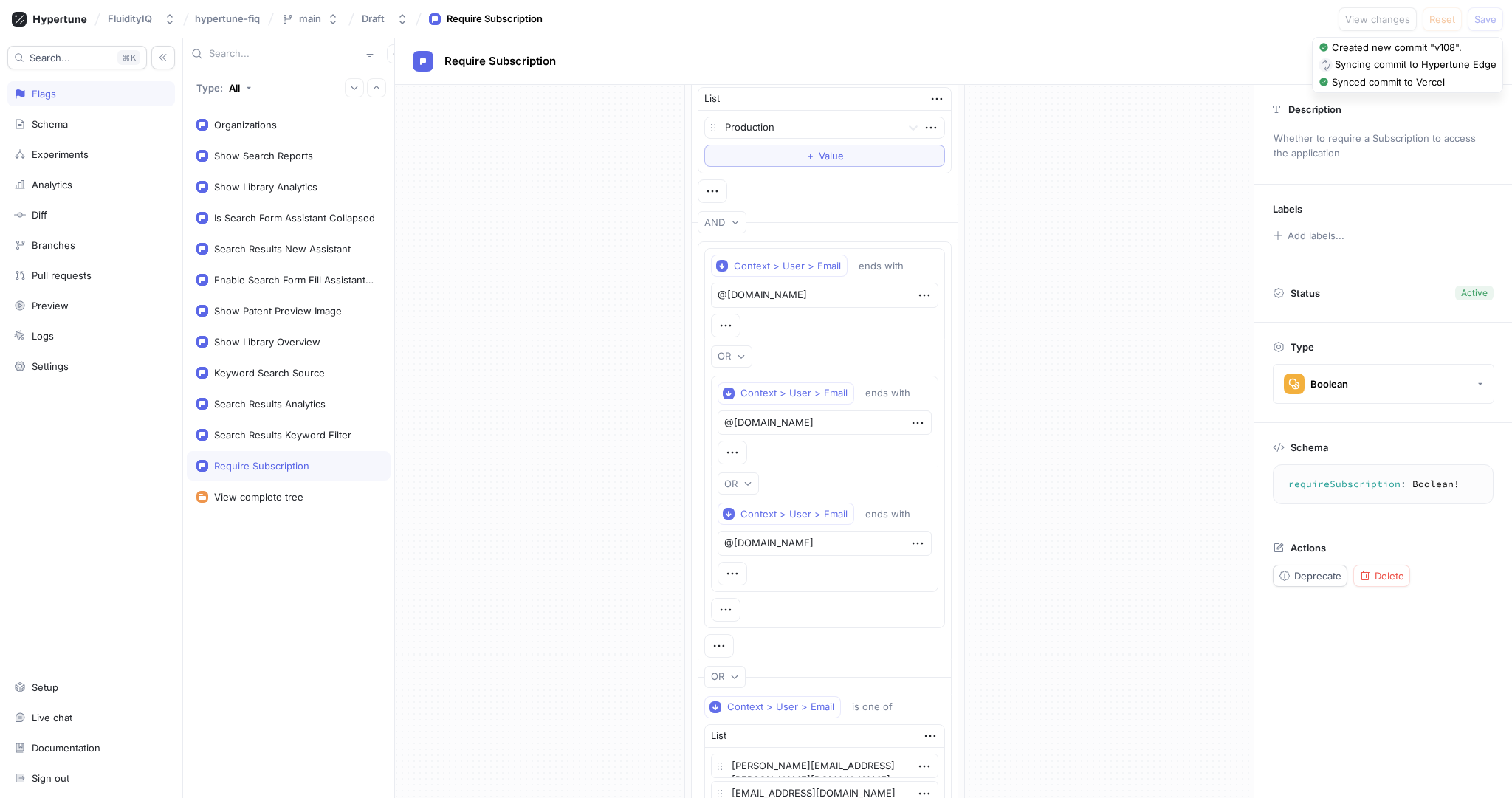
scroll to position [354, 0]
click at [735, 567] on icon "button" at bounding box center [732, 570] width 16 height 16
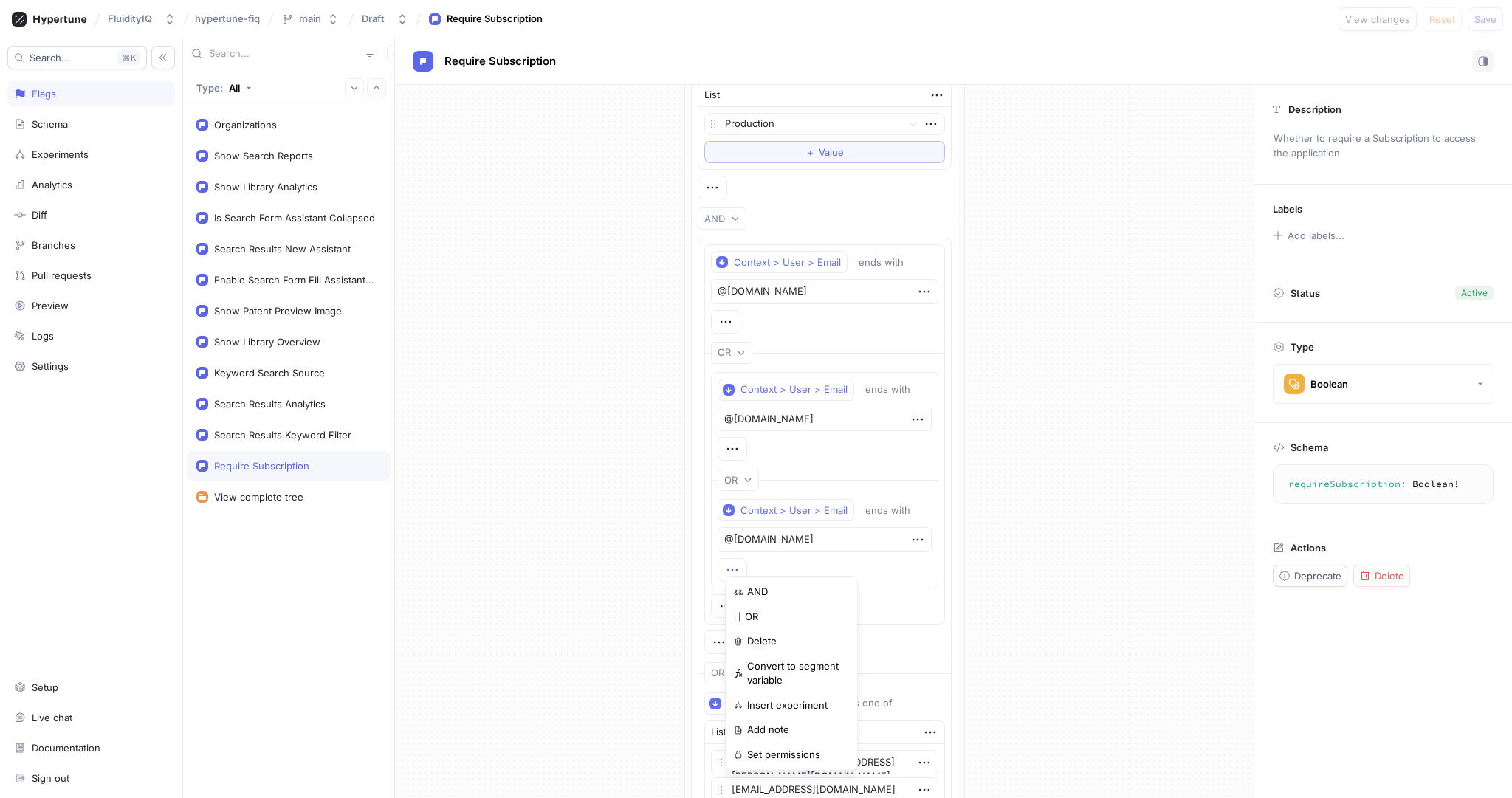
click at [735, 567] on icon "button" at bounding box center [732, 570] width 16 height 16
click at [708, 615] on div "Context > User > Email ends with @[DOMAIN_NAME] OR Context > User > Email ends …" at bounding box center [825, 495] width 239 height 258
click at [728, 598] on icon "button" at bounding box center [725, 606] width 16 height 16
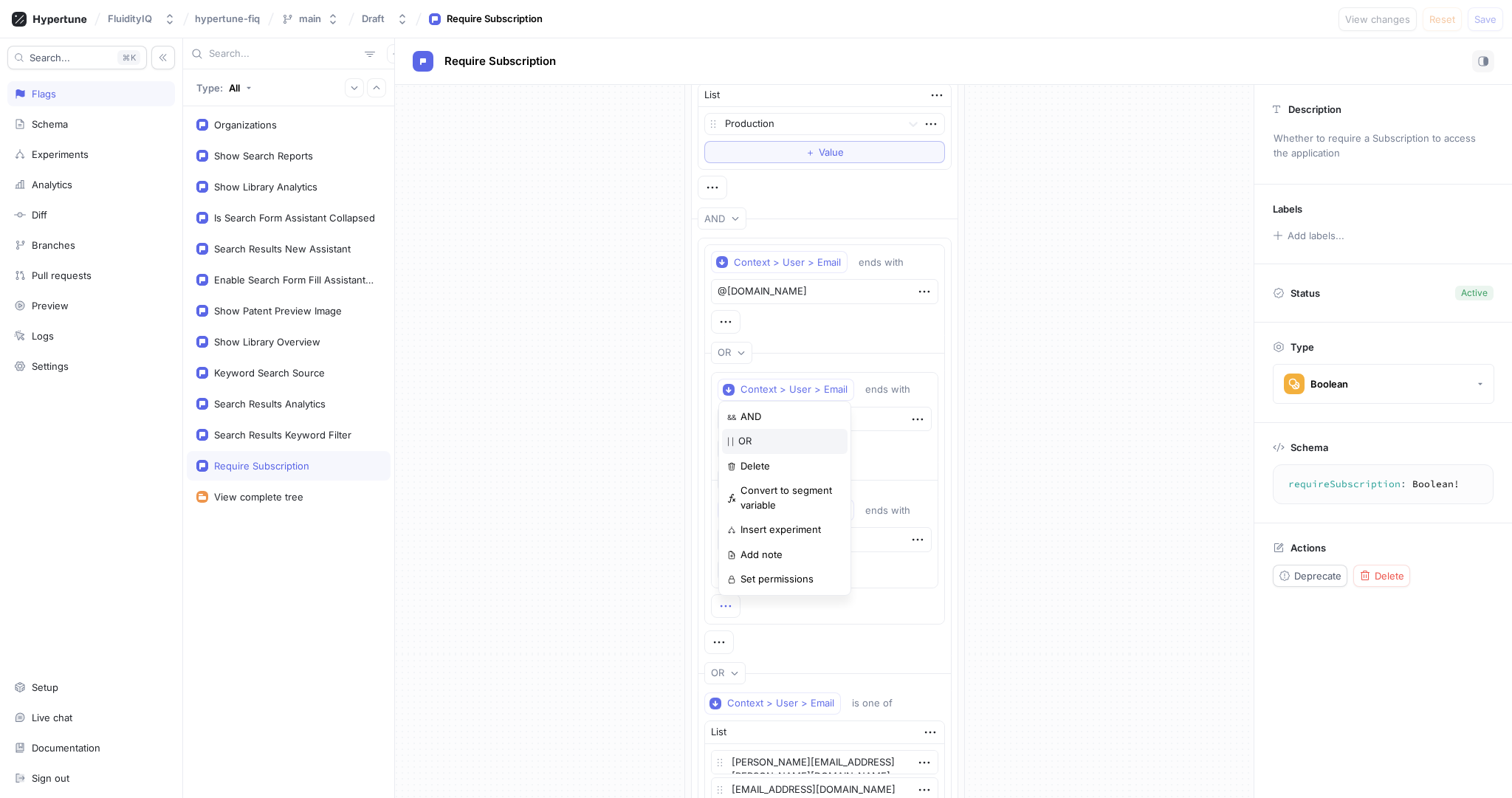
click at [767, 439] on div "| | OR" at bounding box center [784, 441] width 125 height 25
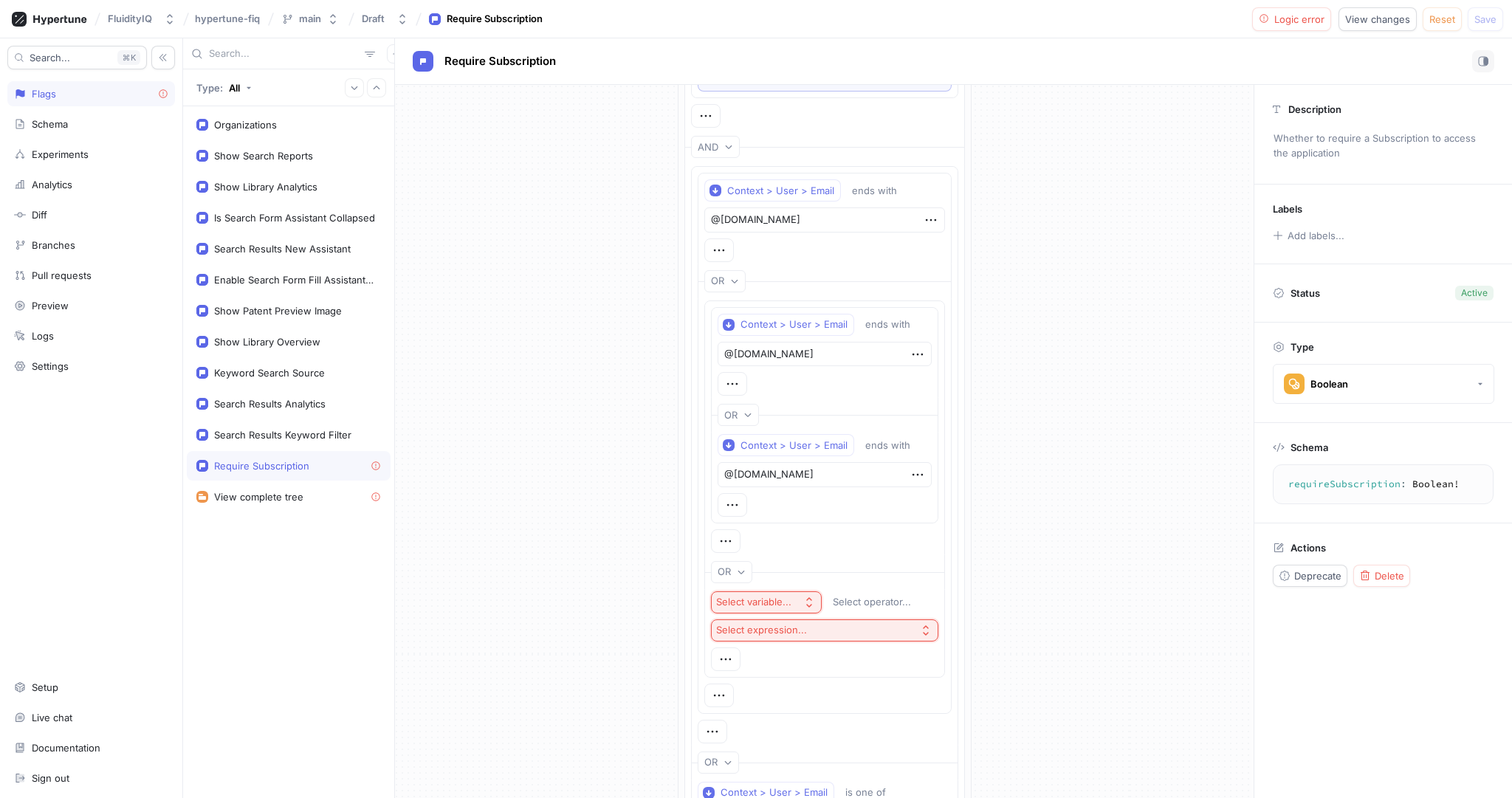
scroll to position [430, 0]
click at [731, 647] on icon "button" at bounding box center [725, 655] width 16 height 16
click at [783, 511] on div "Delete" at bounding box center [784, 514] width 125 height 25
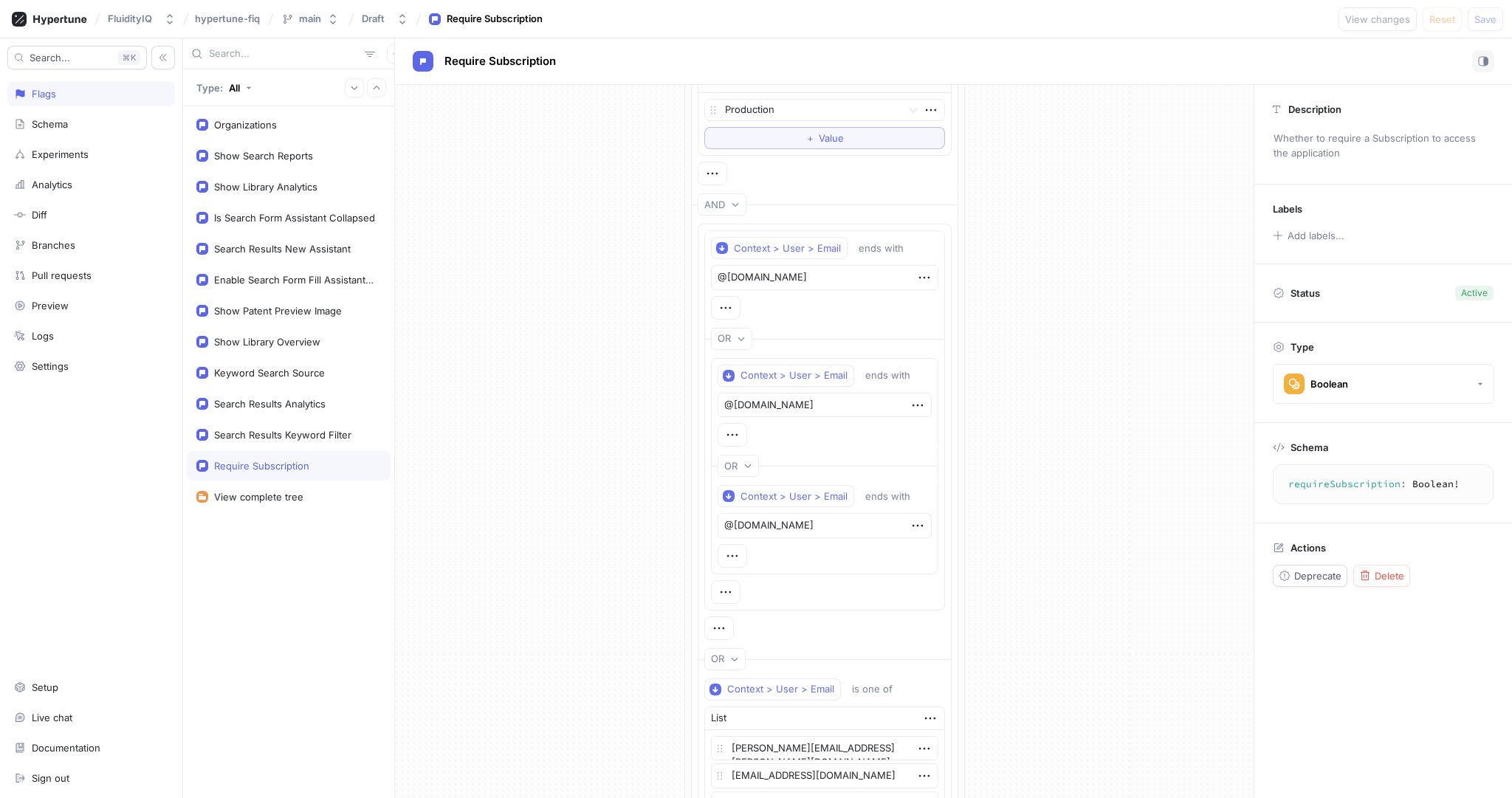
scroll to position [0, 0]
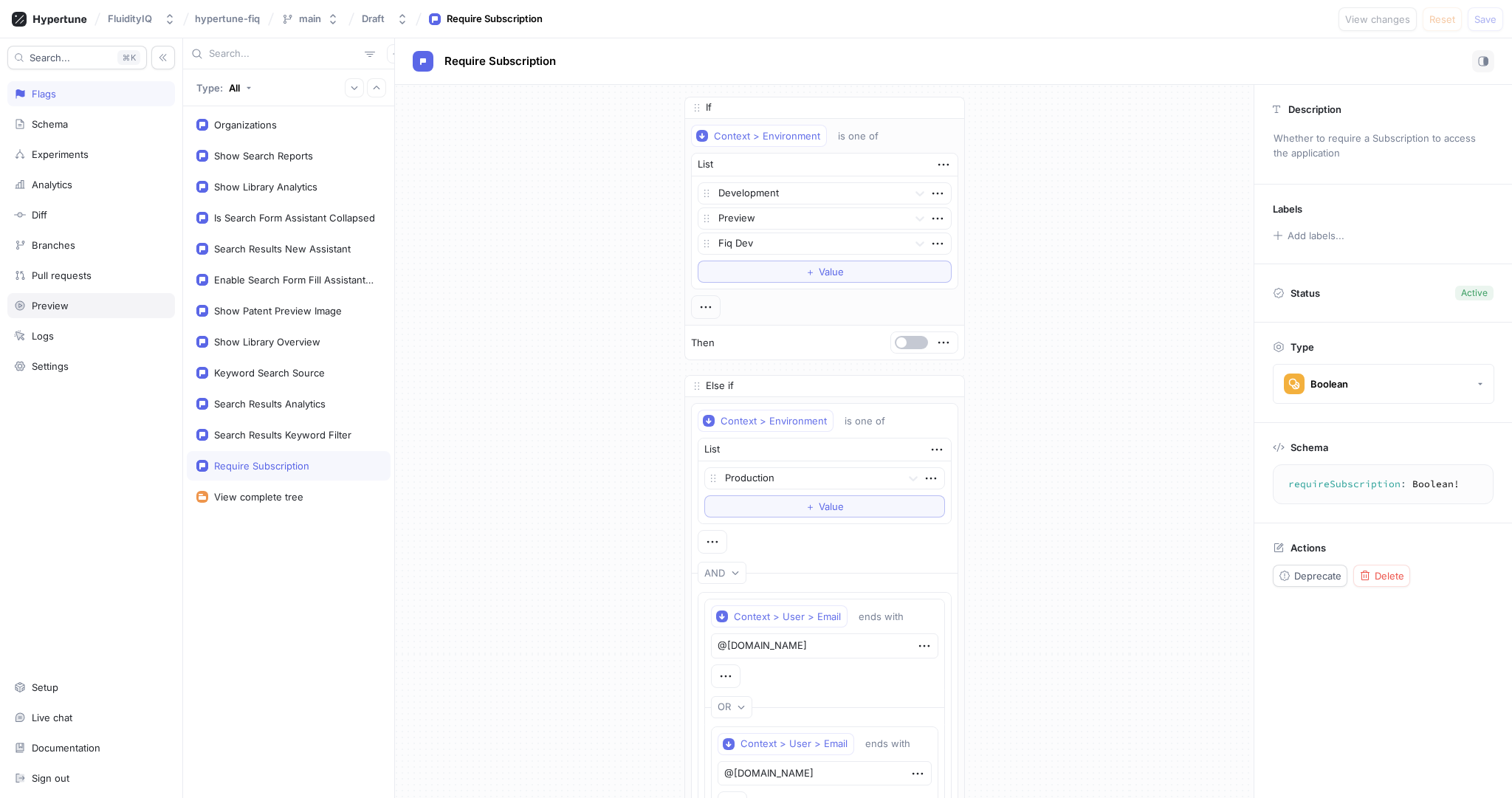
click at [55, 307] on div "Preview" at bounding box center [50, 306] width 37 height 12
type textarea "x"
